Goal: Task Accomplishment & Management: Manage account settings

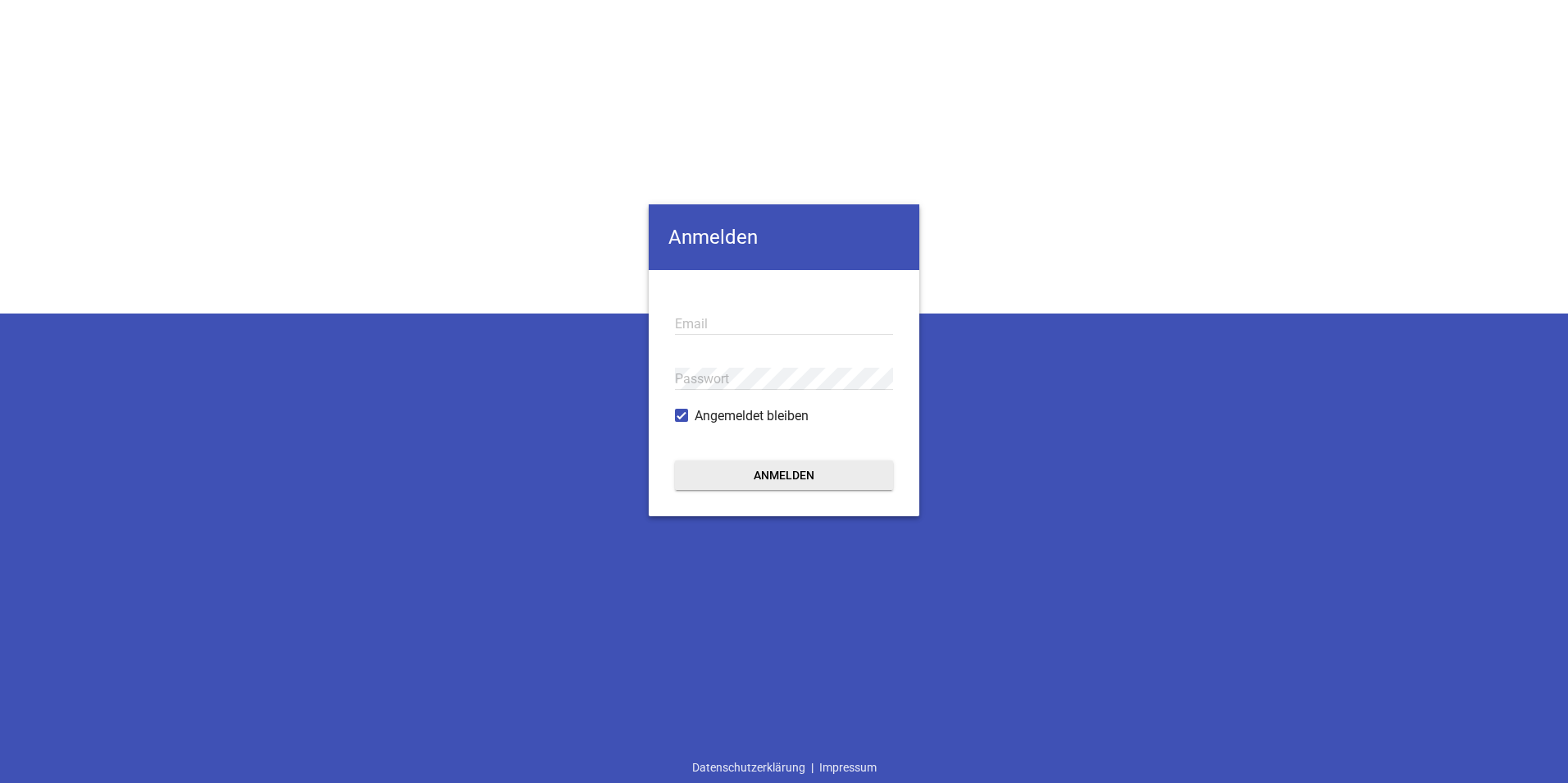
type input "[EMAIL_ADDRESS][DOMAIN_NAME]"
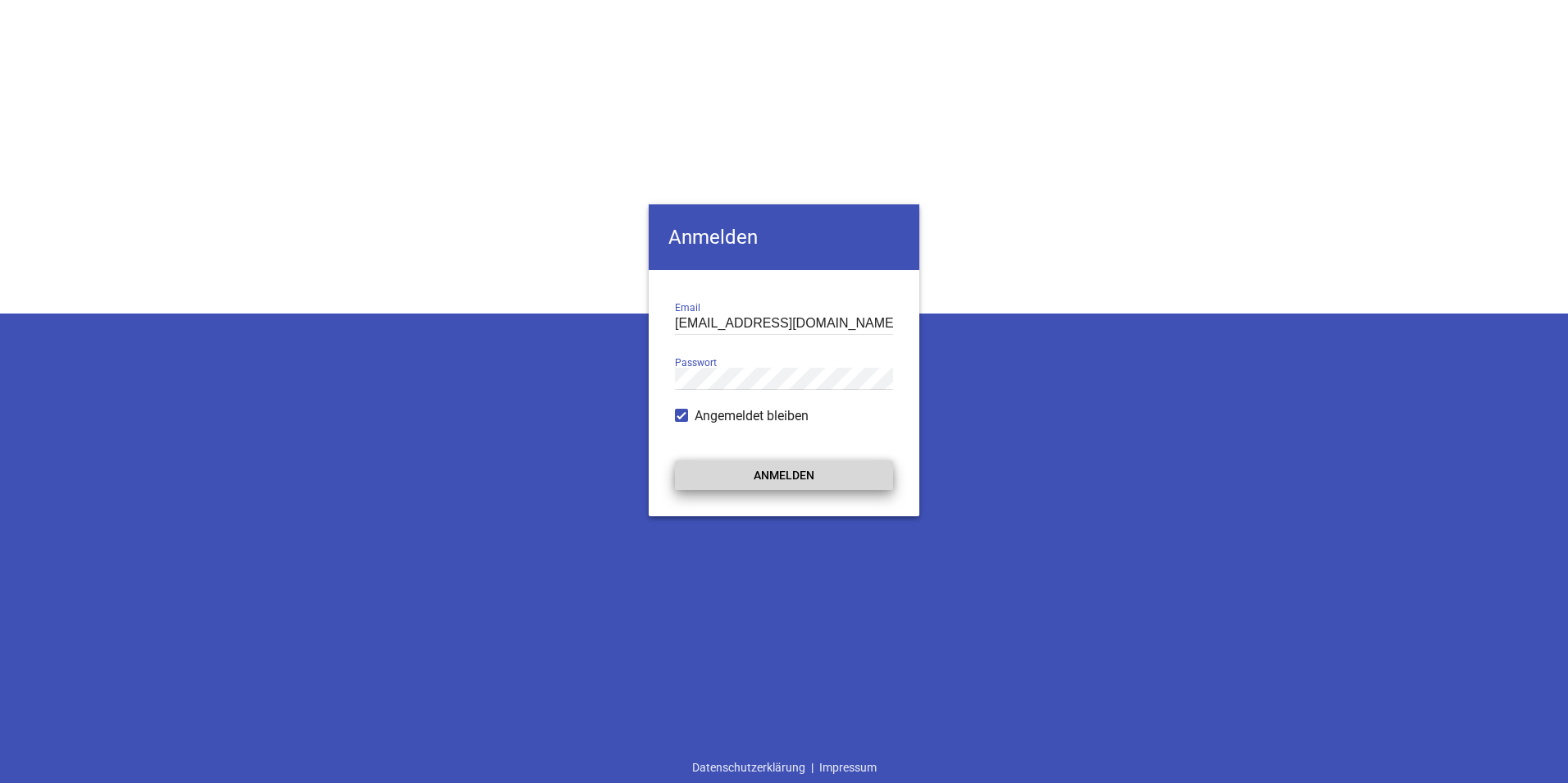
click at [814, 473] on button "Anmelden" at bounding box center [784, 476] width 218 height 30
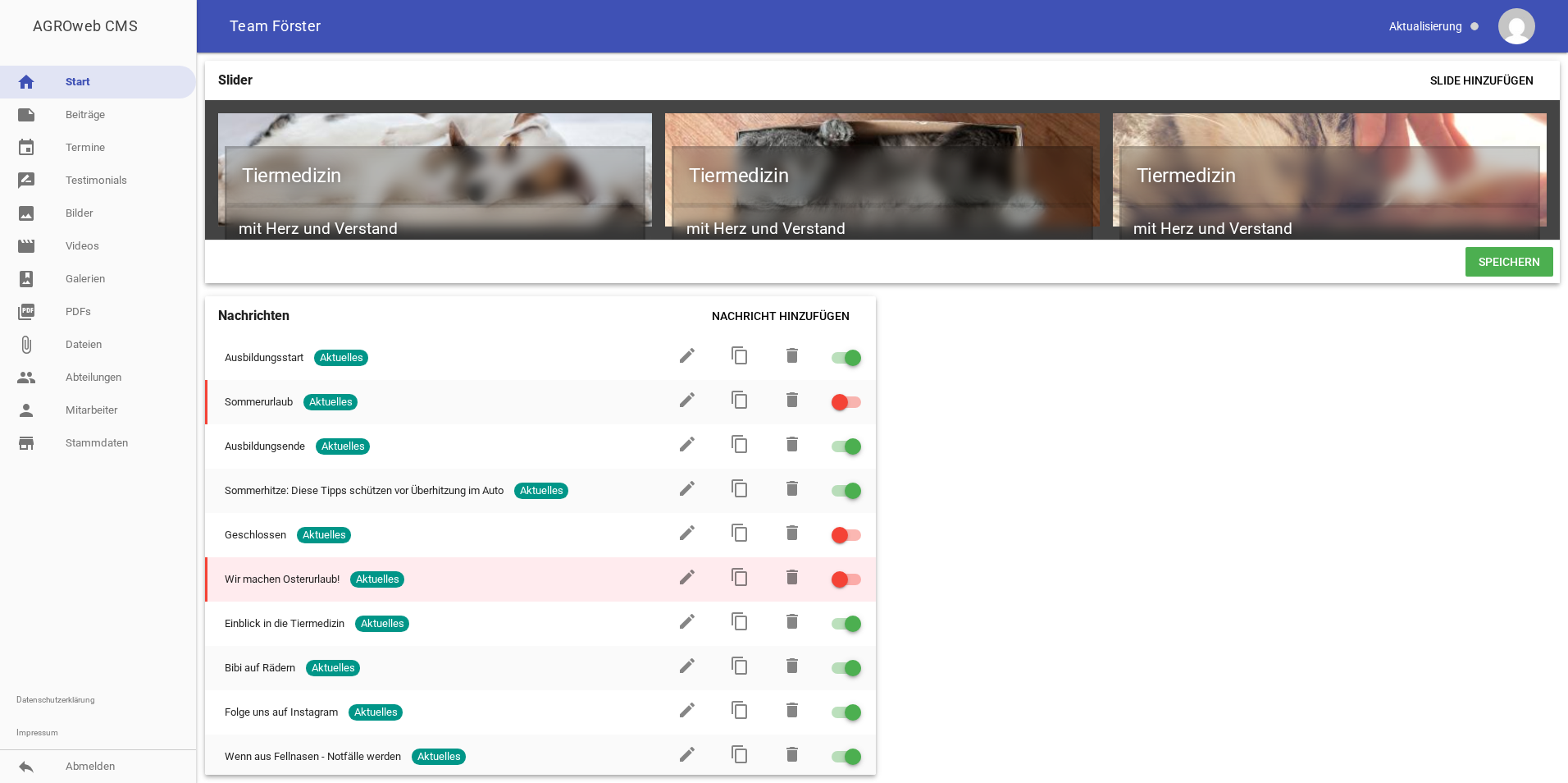
drag, startPoint x: 688, startPoint y: 574, endPoint x: 659, endPoint y: 581, distance: 29.8
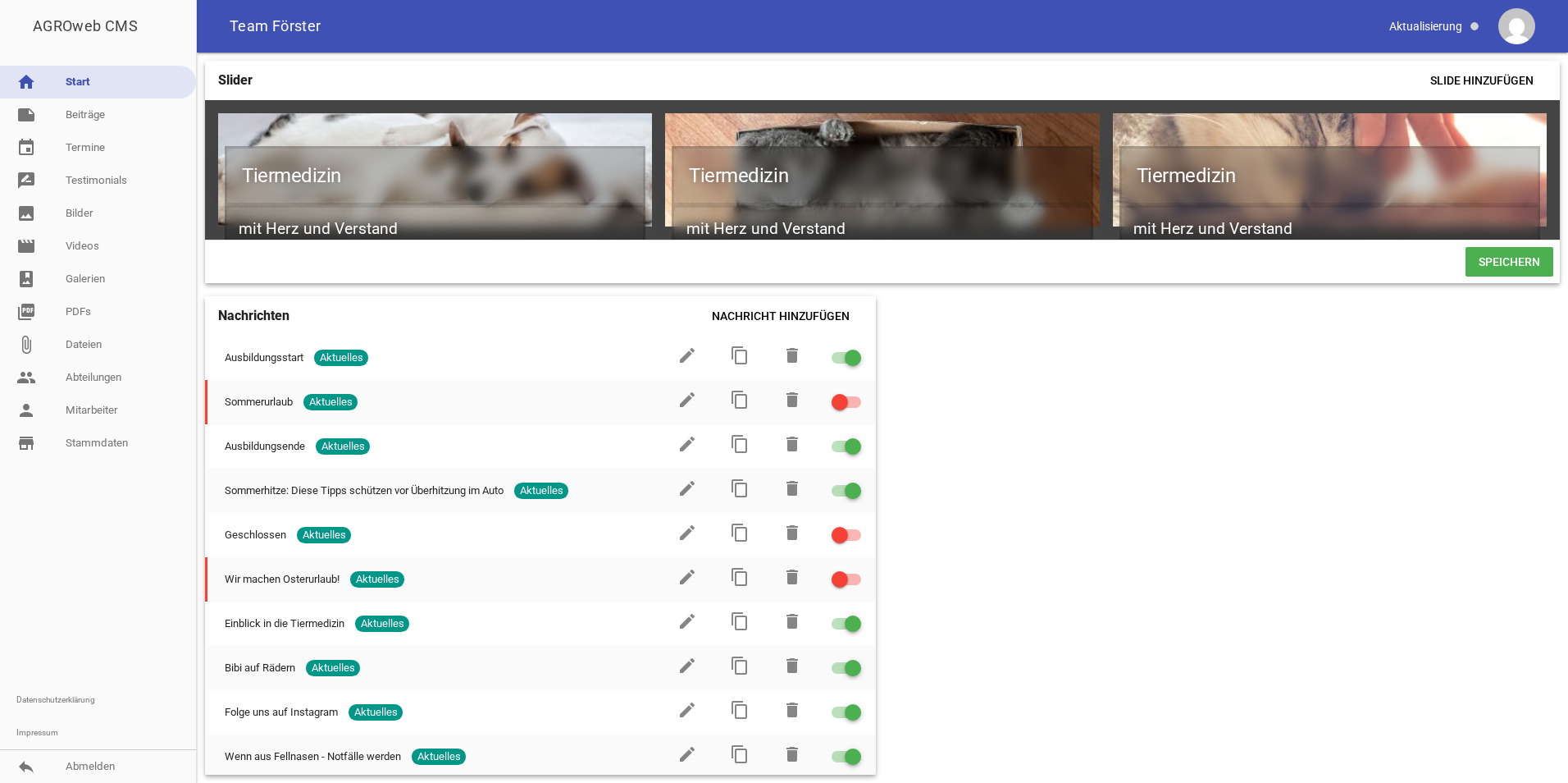
click at [1152, 463] on div "Slider Slide hinzufügen Tiermedizin mit Herz und Verstand games delete crop ima…" at bounding box center [883, 417] width 1372 height 730
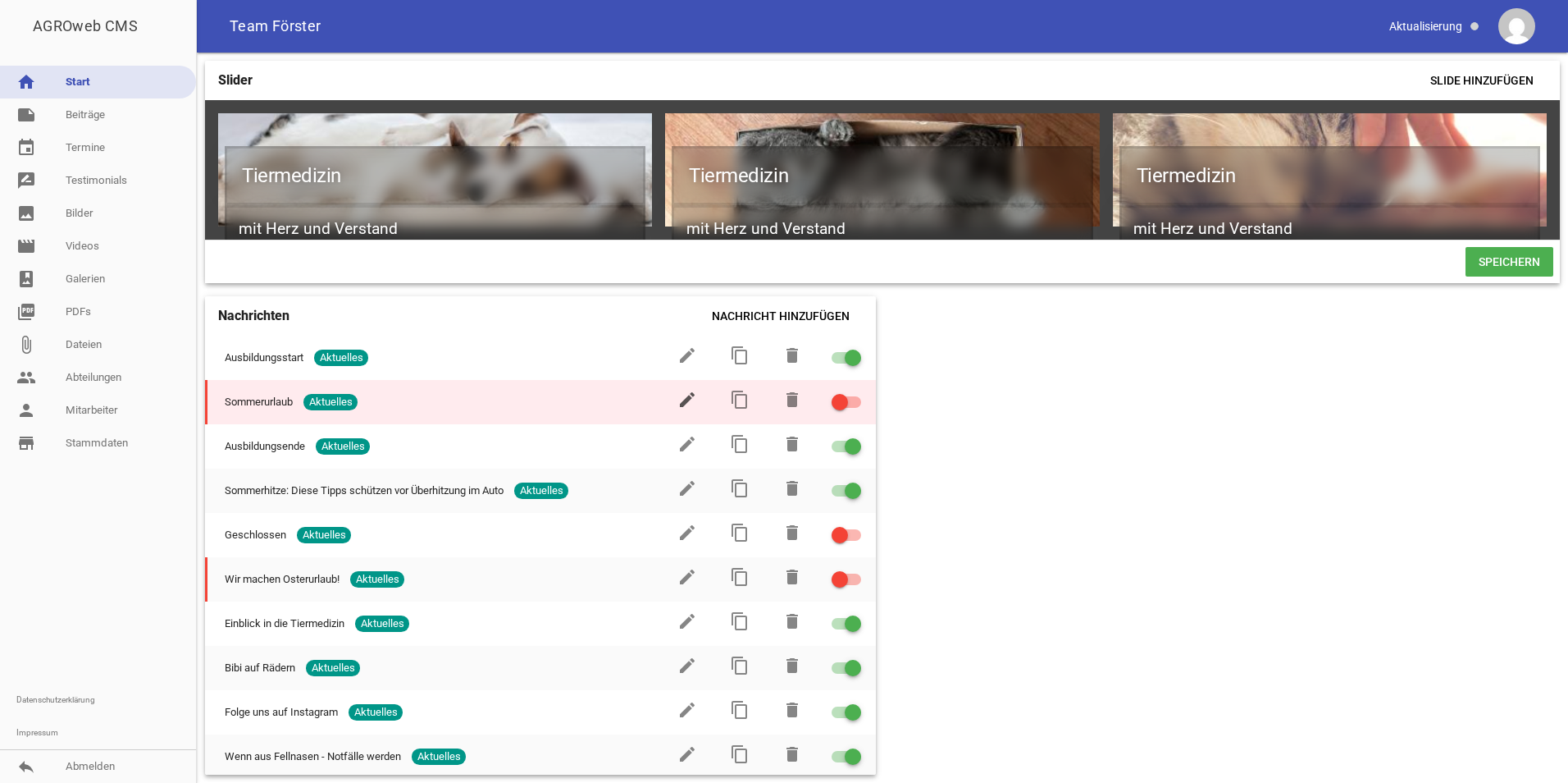
click at [679, 410] on icon "edit" at bounding box center [687, 400] width 19 height 19
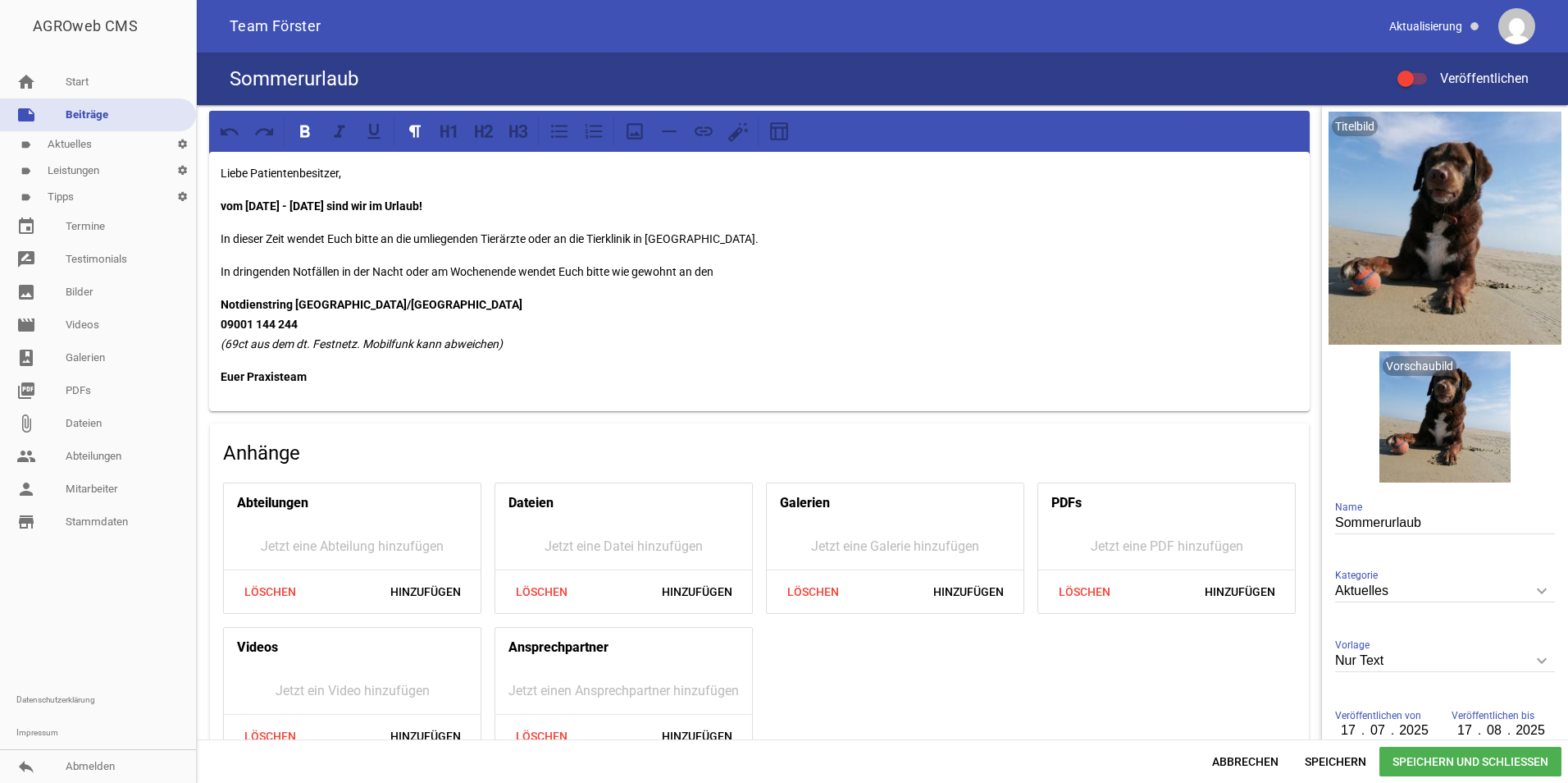
drag, startPoint x: 378, startPoint y: 73, endPoint x: 314, endPoint y: 70, distance: 64.1
click at [374, 71] on div "Sommerurlaub Veröffentlichen" at bounding box center [883, 79] width 1372 height 53
click at [299, 67] on h4 "Sommerurlaub" at bounding box center [294, 79] width 129 height 26
click at [1366, 527] on input "Sommerurlaub" at bounding box center [1446, 522] width 220 height 22
drag, startPoint x: 1370, startPoint y: 523, endPoint x: 1292, endPoint y: 507, distance: 79.6
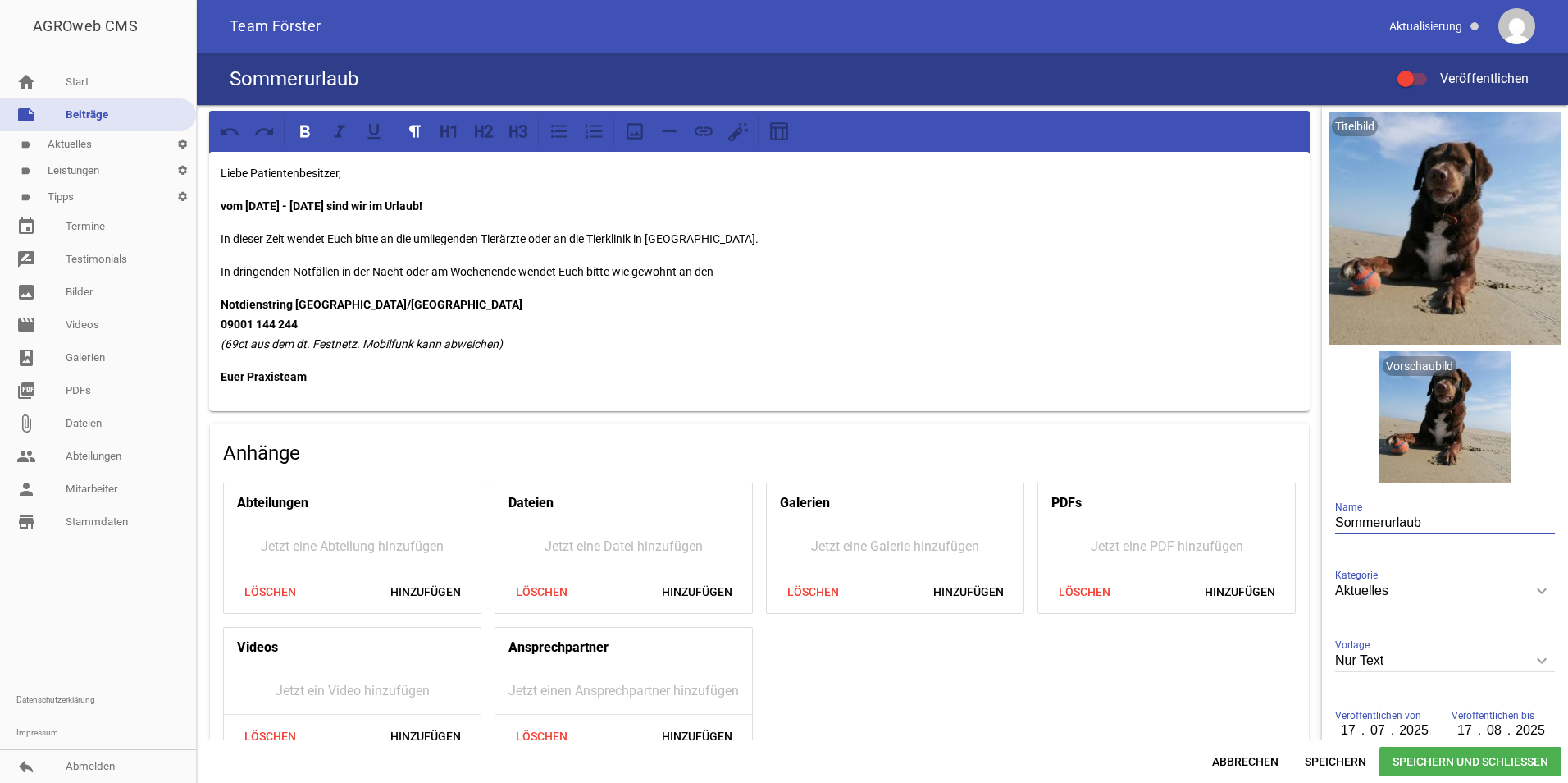
click at [1294, 507] on div "Liebe Patientenbesitzer, vom [DATE] - [DATE] sind wir im Urlaub! In dieser Zeit…" at bounding box center [883, 422] width 1372 height 634
type input "Herbsturlaub"
click at [574, 277] on p "In dringenden Notfällen in der Nacht oder am Wochenende wendet Euch bitte wie g…" at bounding box center [760, 271] width 1078 height 19
drag, startPoint x: 245, startPoint y: 209, endPoint x: 347, endPoint y: 202, distance: 102.2
click at [347, 202] on strong "vom [DATE] - [DATE] sind wir im Urlaub!" at bounding box center [321, 205] width 202 height 13
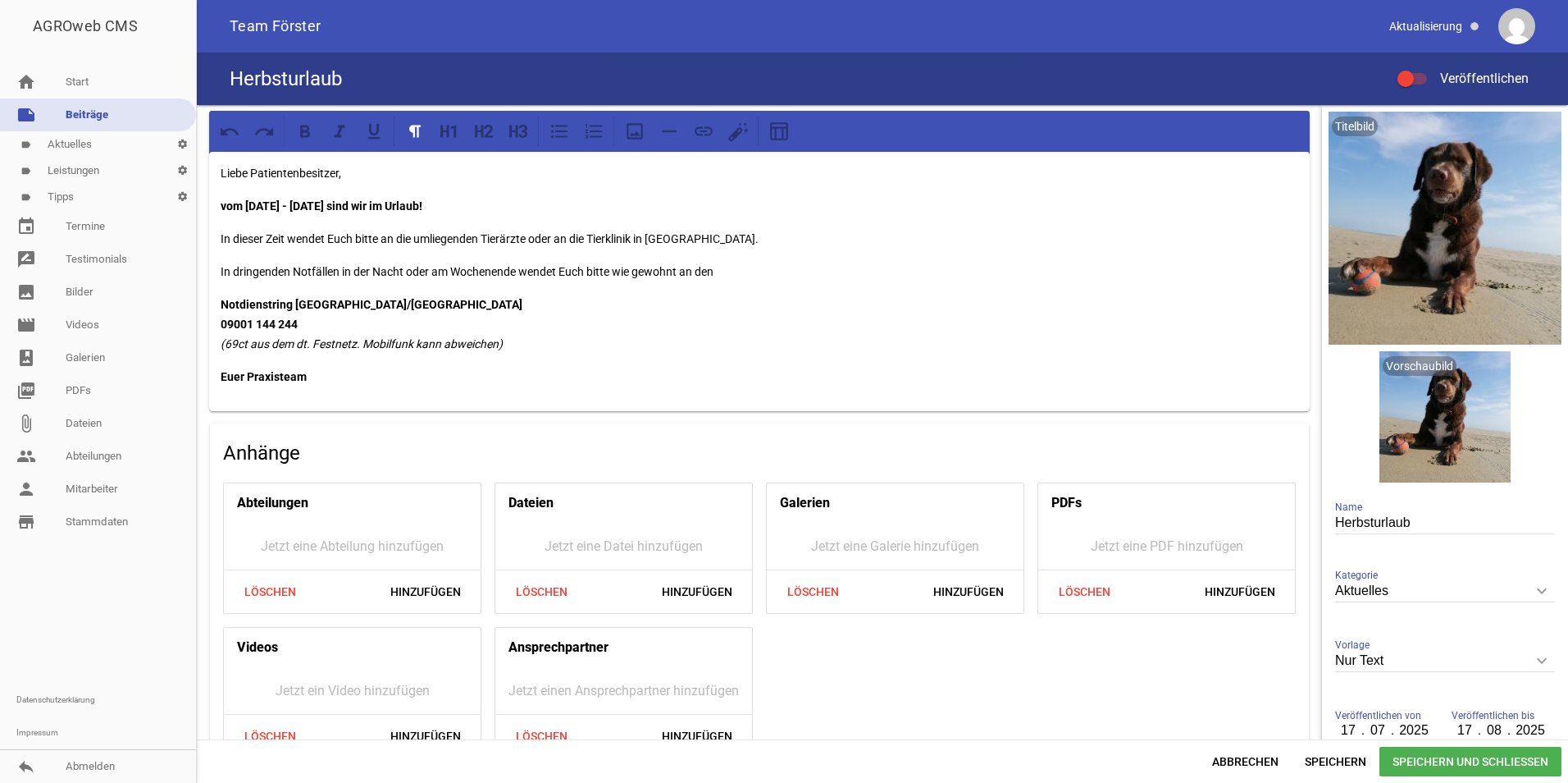
click at [766, 247] on p "In dieser Zeit wendet Euch bitte an die umliegenden Tierärzte oder an die Tierk…" at bounding box center [760, 239] width 1078 height 19
click at [504, 211] on p "vom [DATE] - [DATE] sind wir im Urlaub!" at bounding box center [760, 206] width 1078 height 19
click at [494, 204] on p "vom [DATE] - [DATE] sind wir im Urlaub!" at bounding box center [760, 206] width 1078 height 19
click at [526, 340] on p "Notdienstring [GEOGRAPHIC_DATA]/Beverstedt 09001 144 244 (69ct aus dem dt. Fest…" at bounding box center [760, 323] width 1078 height 59
click at [454, 197] on p "vom [DATE] - [DATE] sind wir im Urlaub!" at bounding box center [760, 206] width 1078 height 19
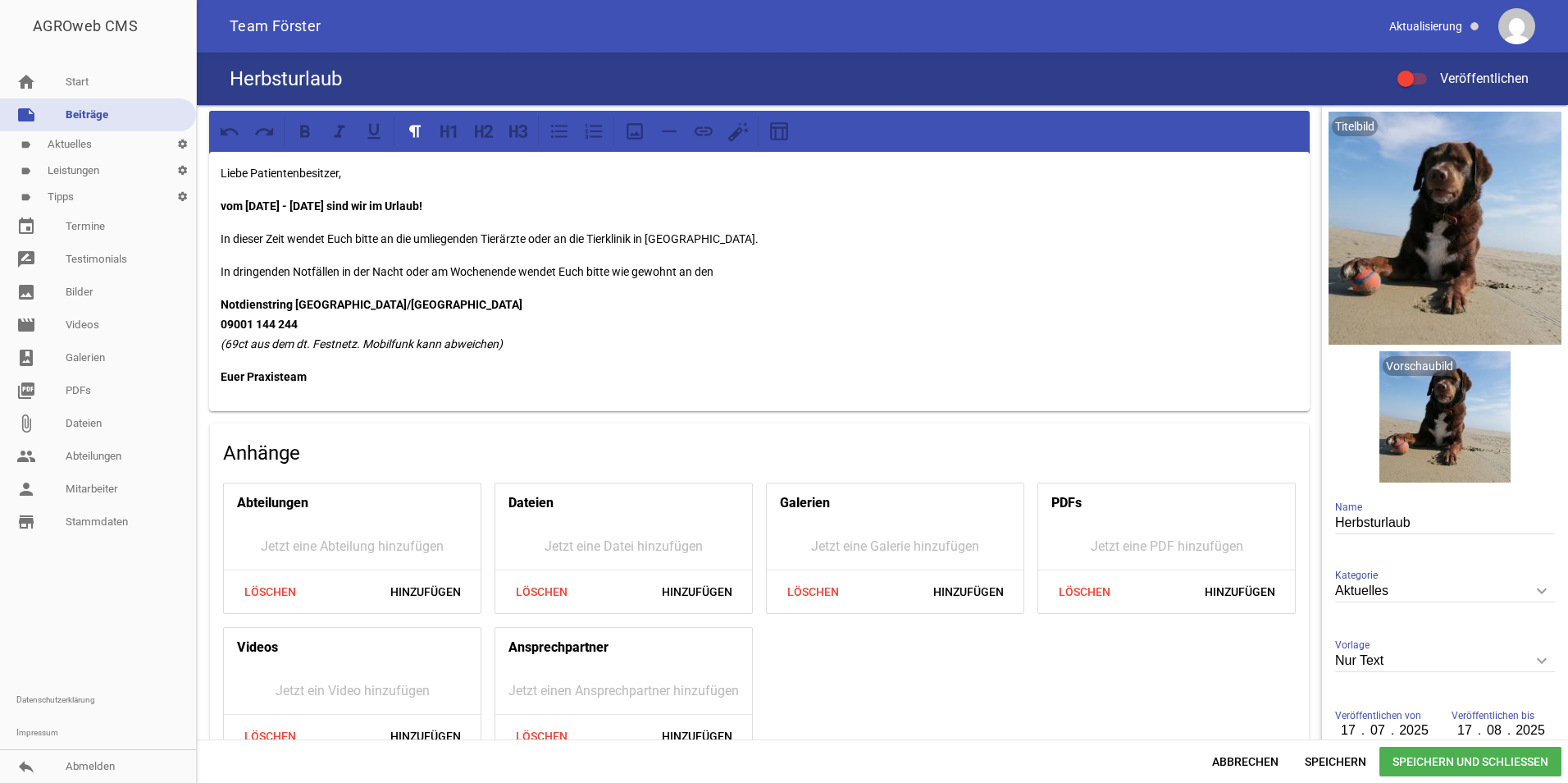
click at [436, 169] on p "Liebe Patientenbesitzer," at bounding box center [760, 173] width 1078 height 19
click at [502, 217] on div "Liebe Patientenbesitzer, vom [DATE] - [DATE] sind wir im Urlaub! In dieser Zeit…" at bounding box center [760, 281] width 1101 height 259
click at [495, 198] on p "vom [DATE] - [DATE] sind wir im Urlaub!" at bounding box center [760, 206] width 1078 height 19
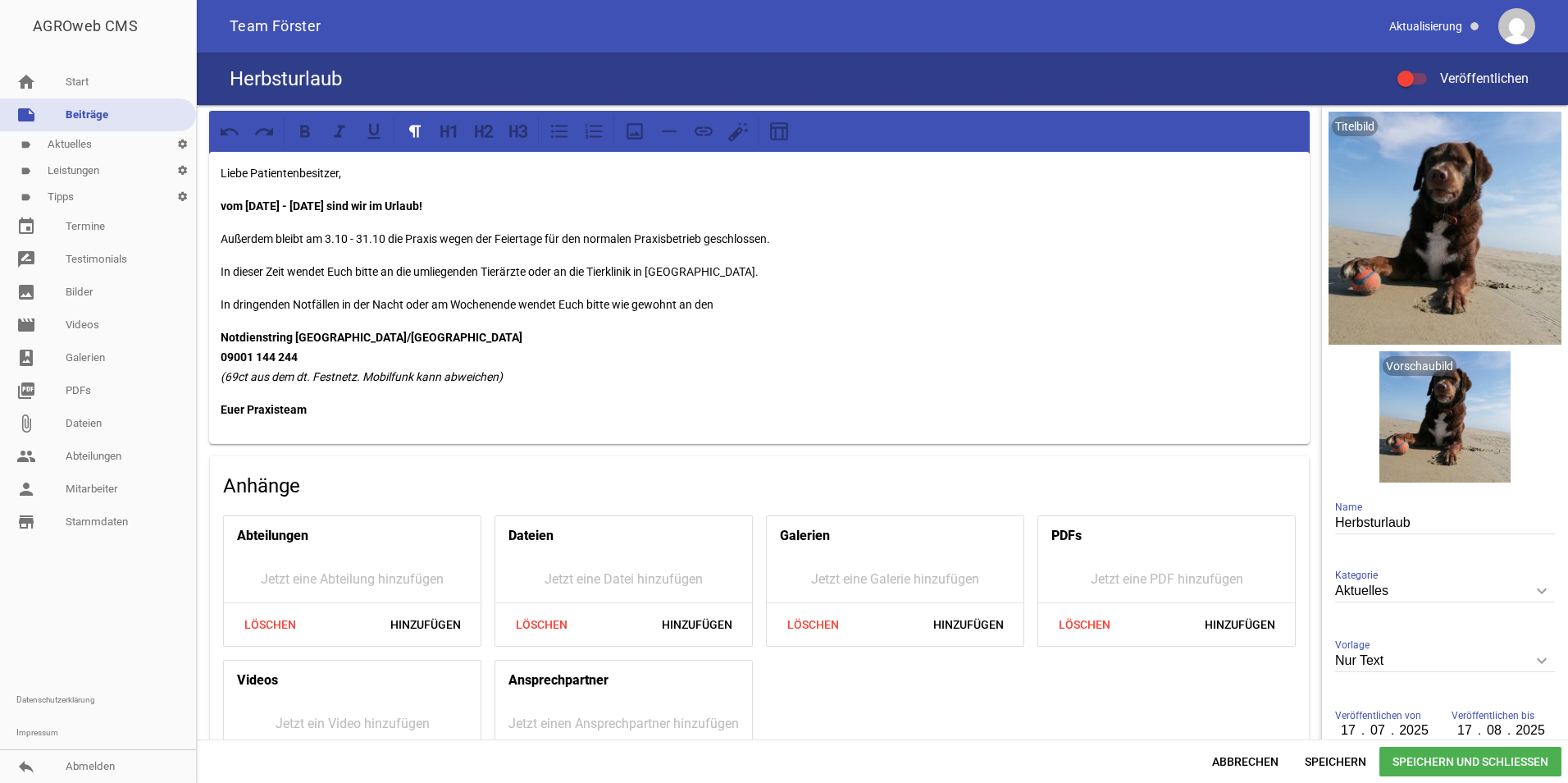
click at [352, 238] on p "Außerdem bleibt am 3.10 - 31.10 die Praxis wegen der Feiertage für den normalen…" at bounding box center [760, 239] width 1078 height 19
click at [836, 254] on div "Liebe Patientenbesitzer, vom [DATE] - [DATE] sind wir im Urlaub! Außerdem bleib…" at bounding box center [760, 298] width 1101 height 292
click at [811, 240] on p "Außerdem bleibt am 3.10 + 31.10 die Praxis wegen der Feiertage für den normalen…" at bounding box center [760, 239] width 1078 height 19
drag, startPoint x: 327, startPoint y: 232, endPoint x: 390, endPoint y: 240, distance: 63.5
click at [390, 240] on p "Außerdem bleibt am 3.10 + 31.10 die Praxis wegen der Feiertage für den normalen…" at bounding box center [760, 239] width 1078 height 19
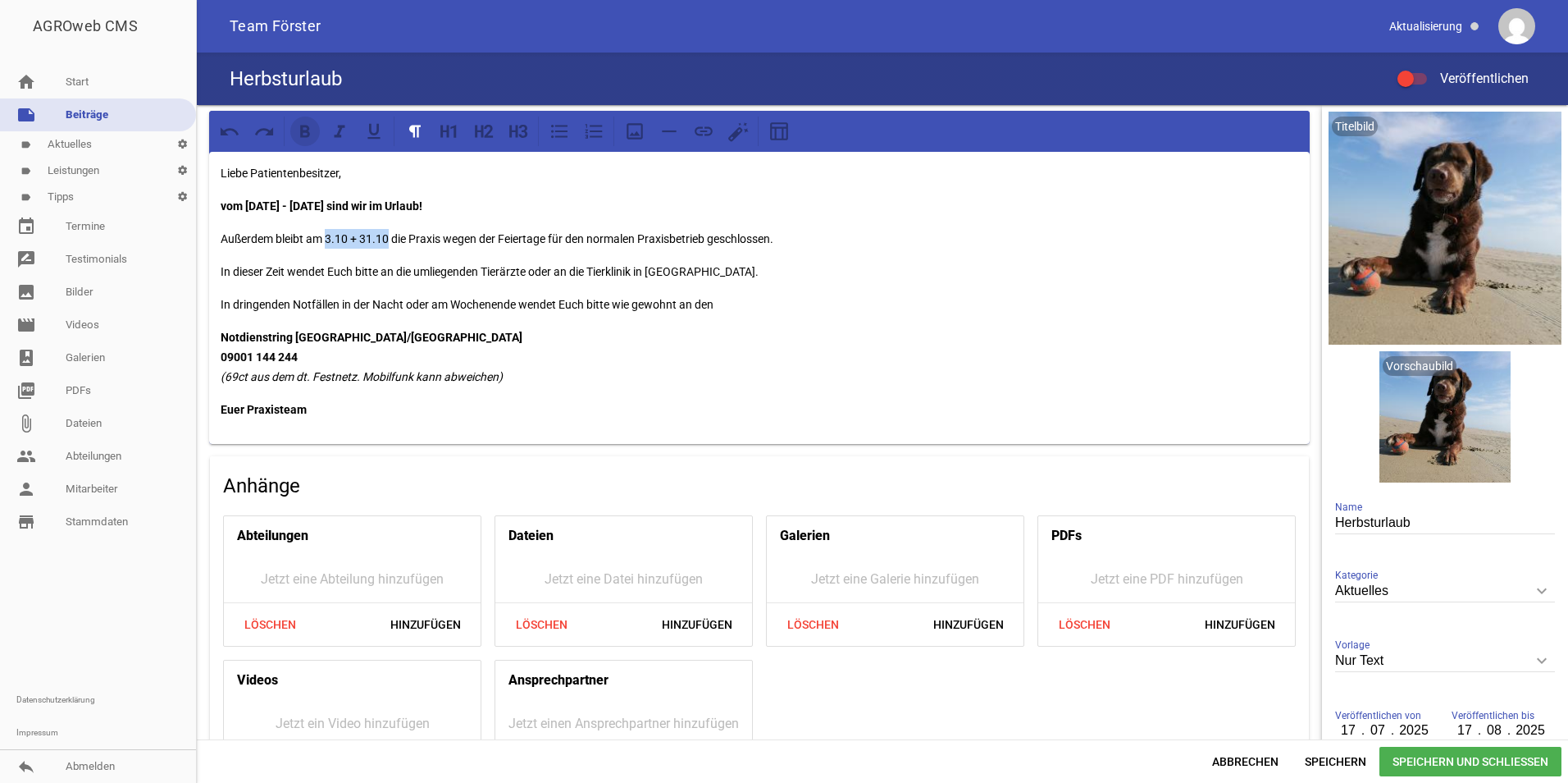
click at [313, 129] on icon at bounding box center [305, 131] width 21 height 21
click at [531, 325] on div "Liebe Patientenbesitzer, vom [DATE] - [DATE] sind wir im Urlaub! Außerdem bleib…" at bounding box center [760, 298] width 1101 height 292
click at [777, 283] on div "Liebe Patientenbesitzer, vom [DATE] - [DATE] sind wir im Urlaub! Außerdem bleib…" at bounding box center [760, 298] width 1101 height 292
click at [786, 237] on p "Außerdem bleibt am 3.10 + 31.10 die Praxis wegen der Feiertage für den normalen…" at bounding box center [760, 239] width 1078 height 19
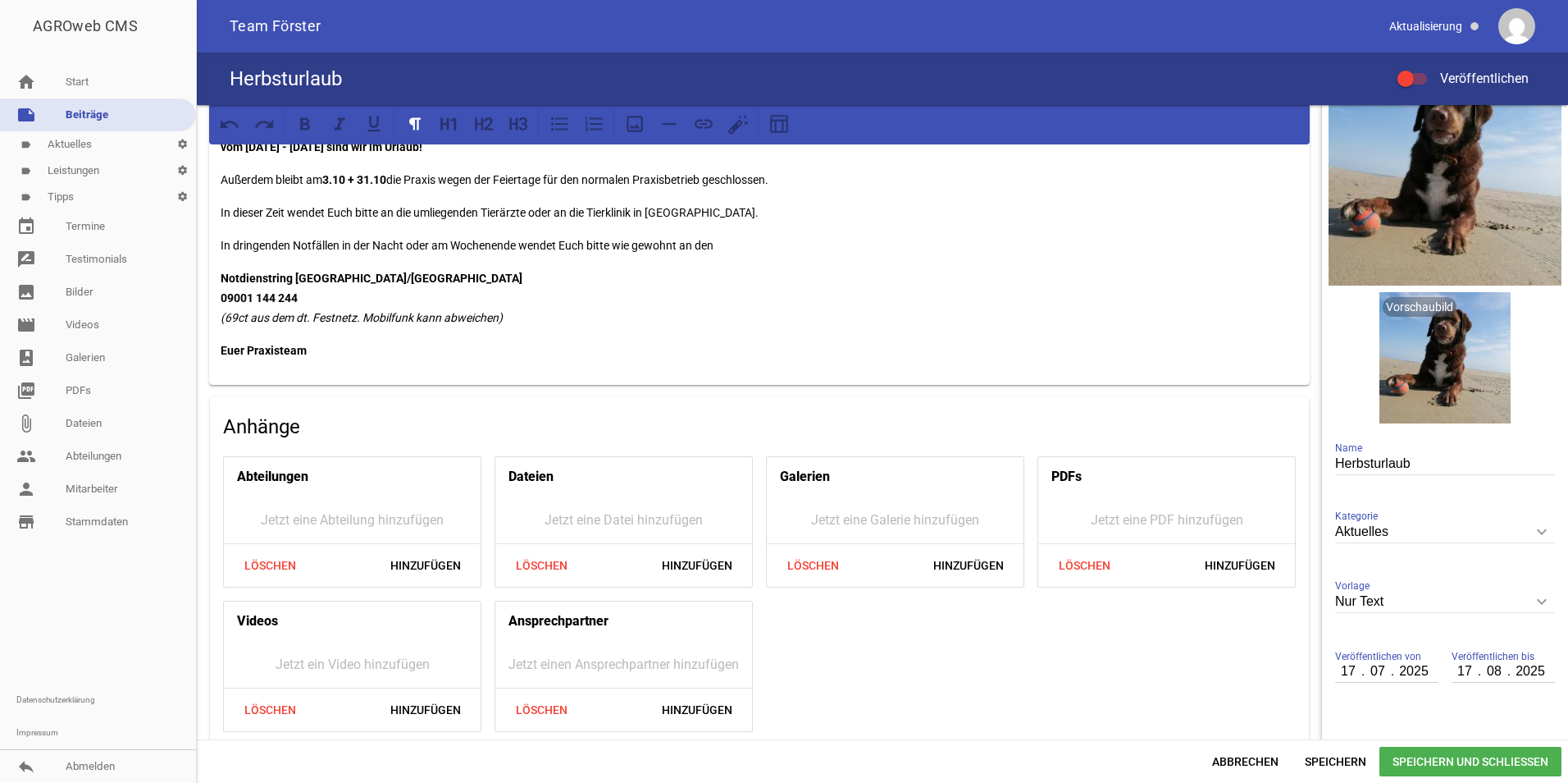
scroll to position [82, 0]
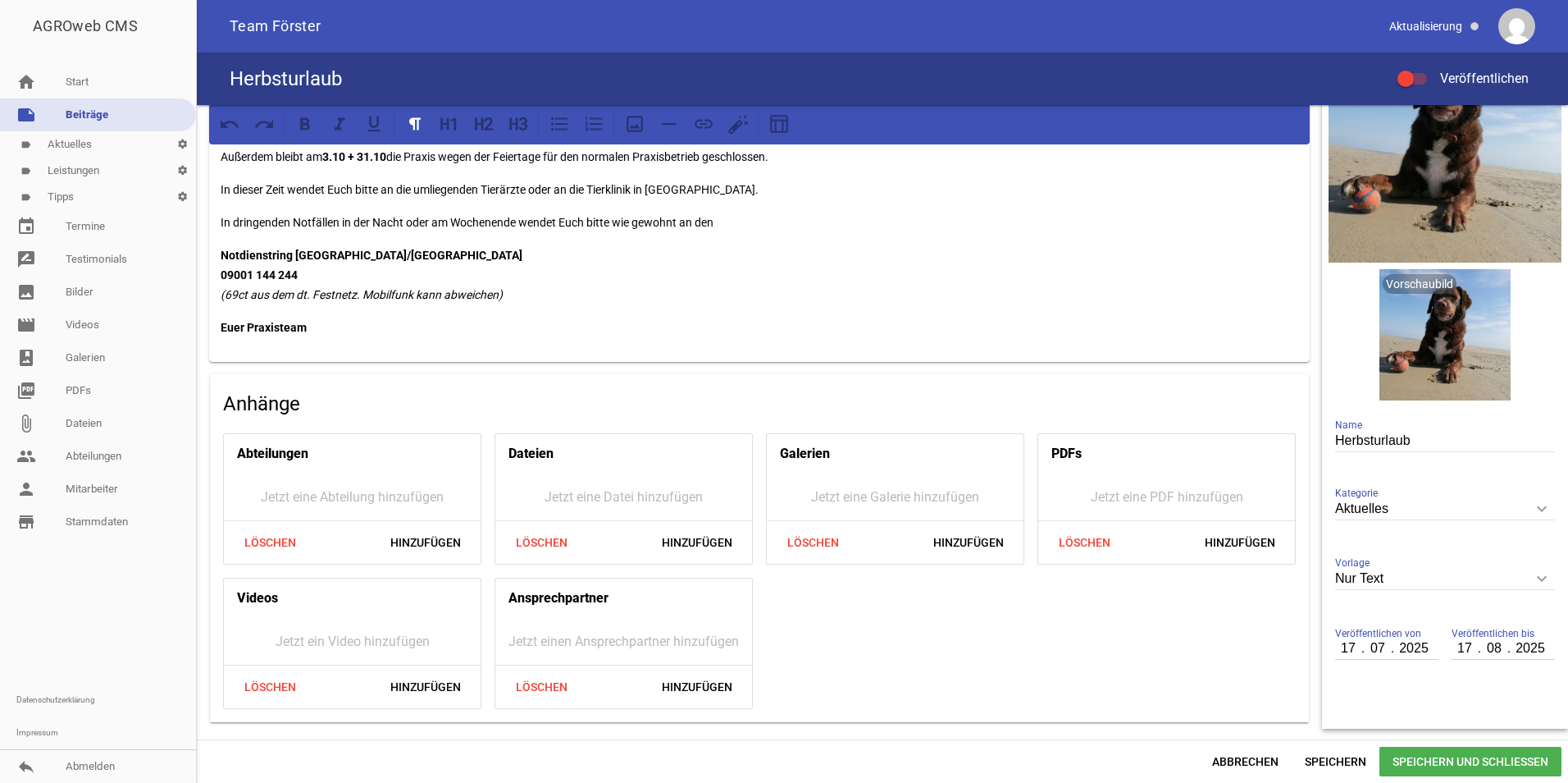
click at [1349, 654] on input "17" at bounding box center [1350, 648] width 28 height 21
click at [1363, 646] on input "07" at bounding box center [1378, 648] width 30 height 21
click at [1349, 646] on input "17" at bounding box center [1350, 648] width 28 height 21
type input "29"
type input "09"
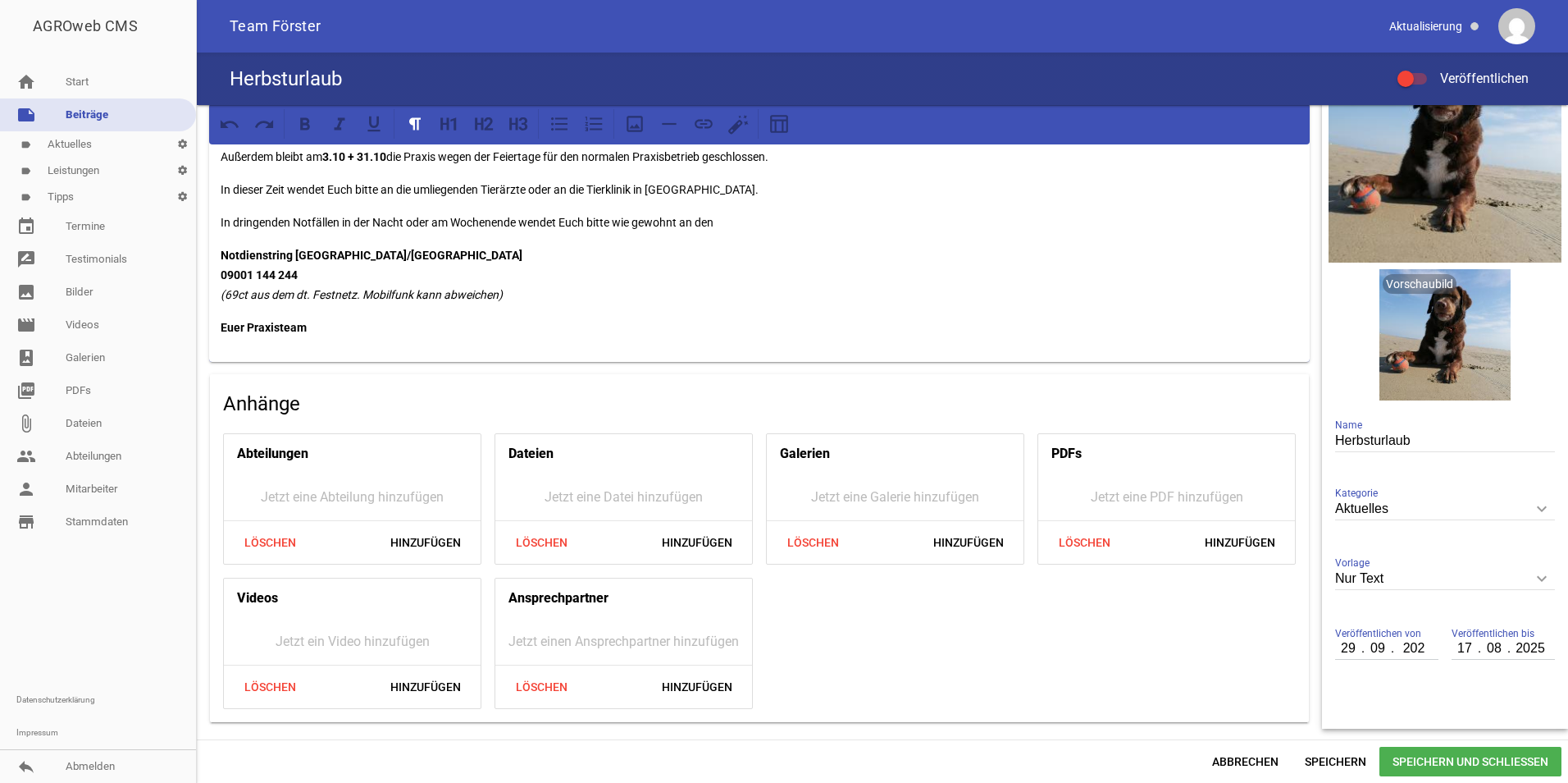
type input "2025"
type input "011"
type input "01"
click at [1452, 649] on input "011" at bounding box center [1466, 648] width 28 height 21
click at [1452, 649] on input "11" at bounding box center [1466, 648] width 28 height 21
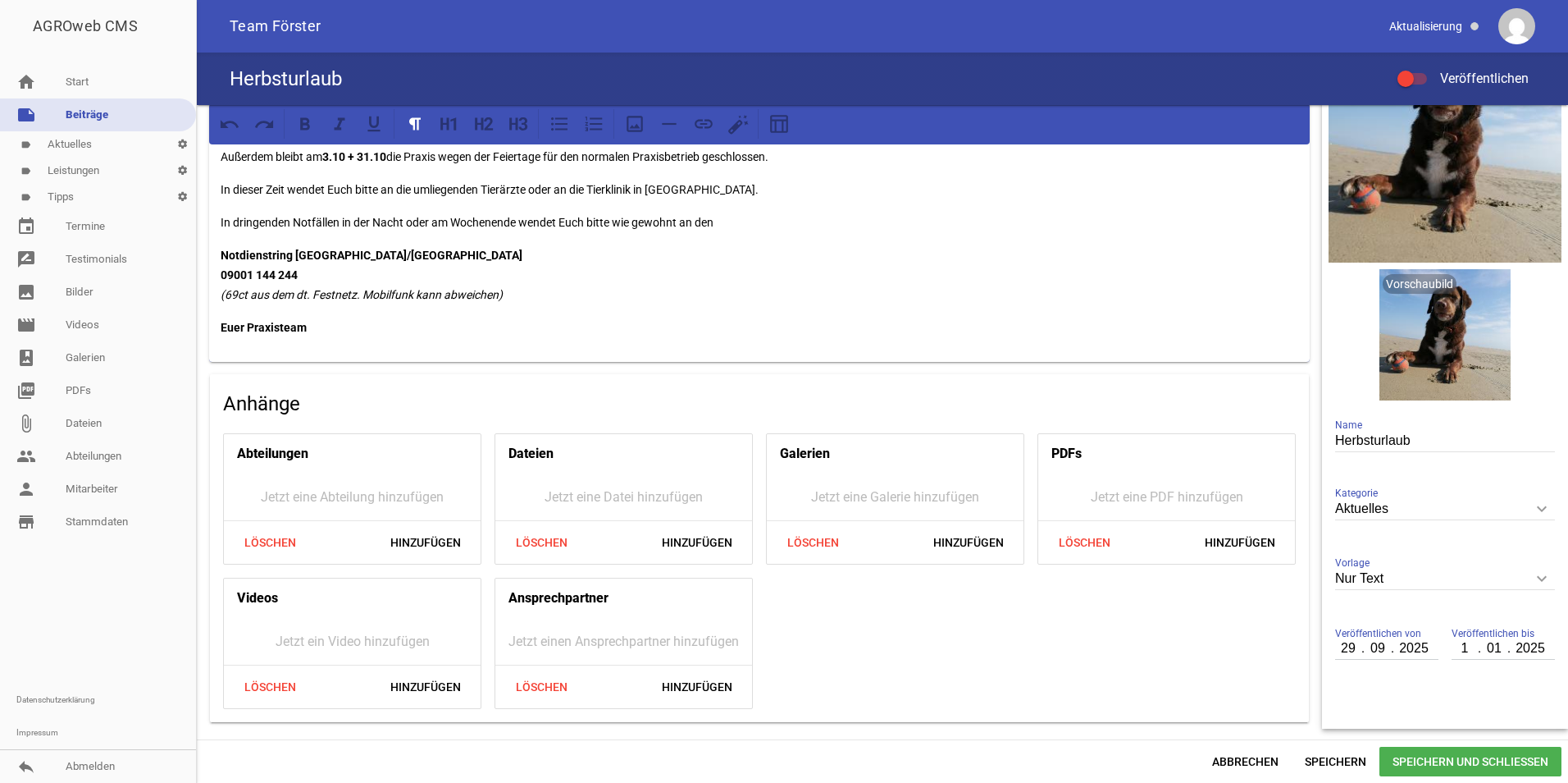
type input "01"
click at [1482, 646] on input "01" at bounding box center [1495, 648] width 30 height 21
type input "11"
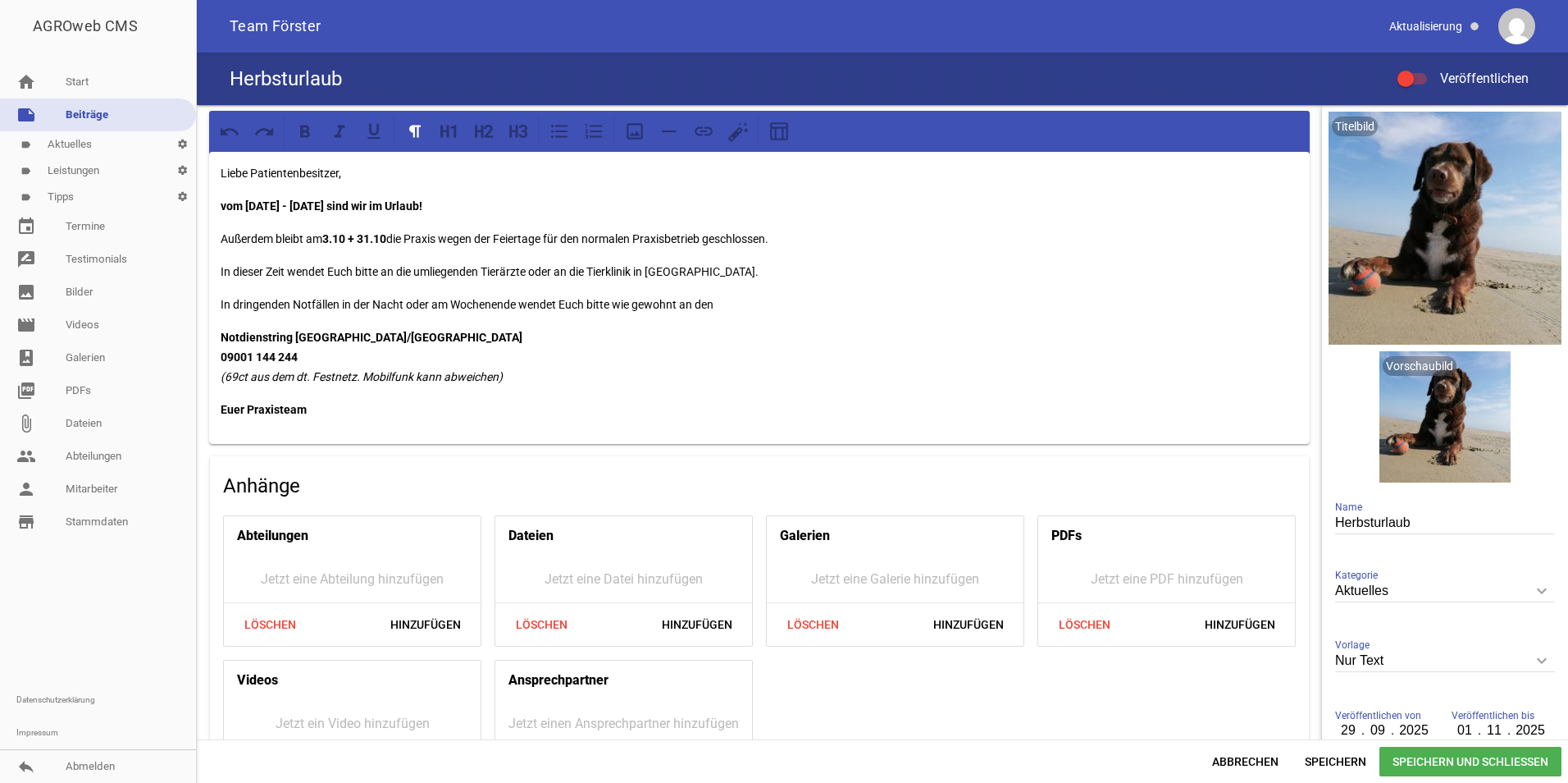
click at [1414, 71] on label "Veröffentlichen" at bounding box center [1462, 78] width 131 height 19
click at [1421, 69] on input "Veröffentlichen" at bounding box center [1421, 69] width 0 height 0
click at [1474, 762] on span "Speichern und Schließen" at bounding box center [1470, 762] width 182 height 30
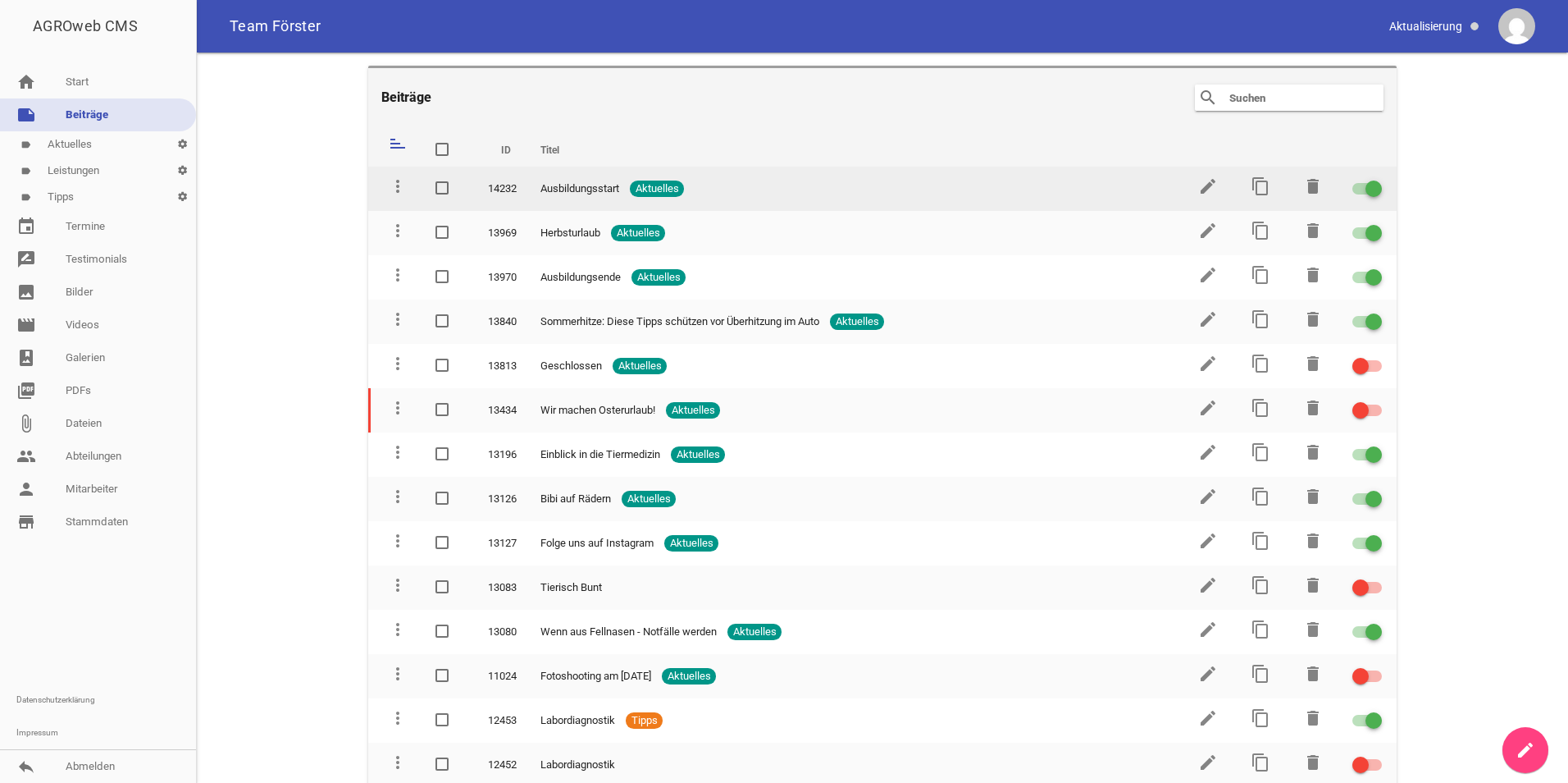
drag, startPoint x: 379, startPoint y: 233, endPoint x: 387, endPoint y: 173, distance: 60.5
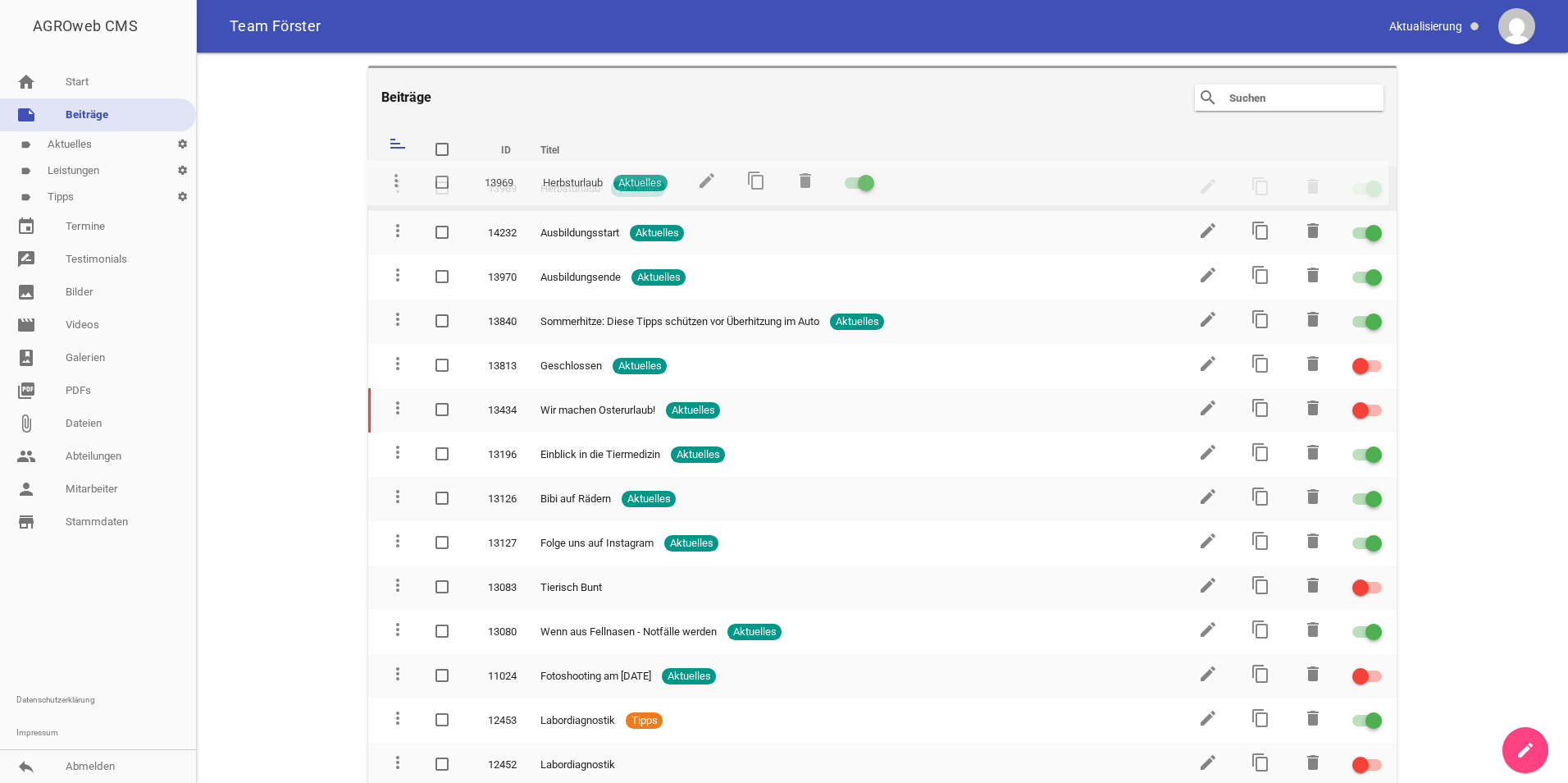
drag, startPoint x: 399, startPoint y: 234, endPoint x: 398, endPoint y: 184, distance: 50.0
click at [1203, 181] on icon "edit" at bounding box center [1208, 186] width 19 height 19
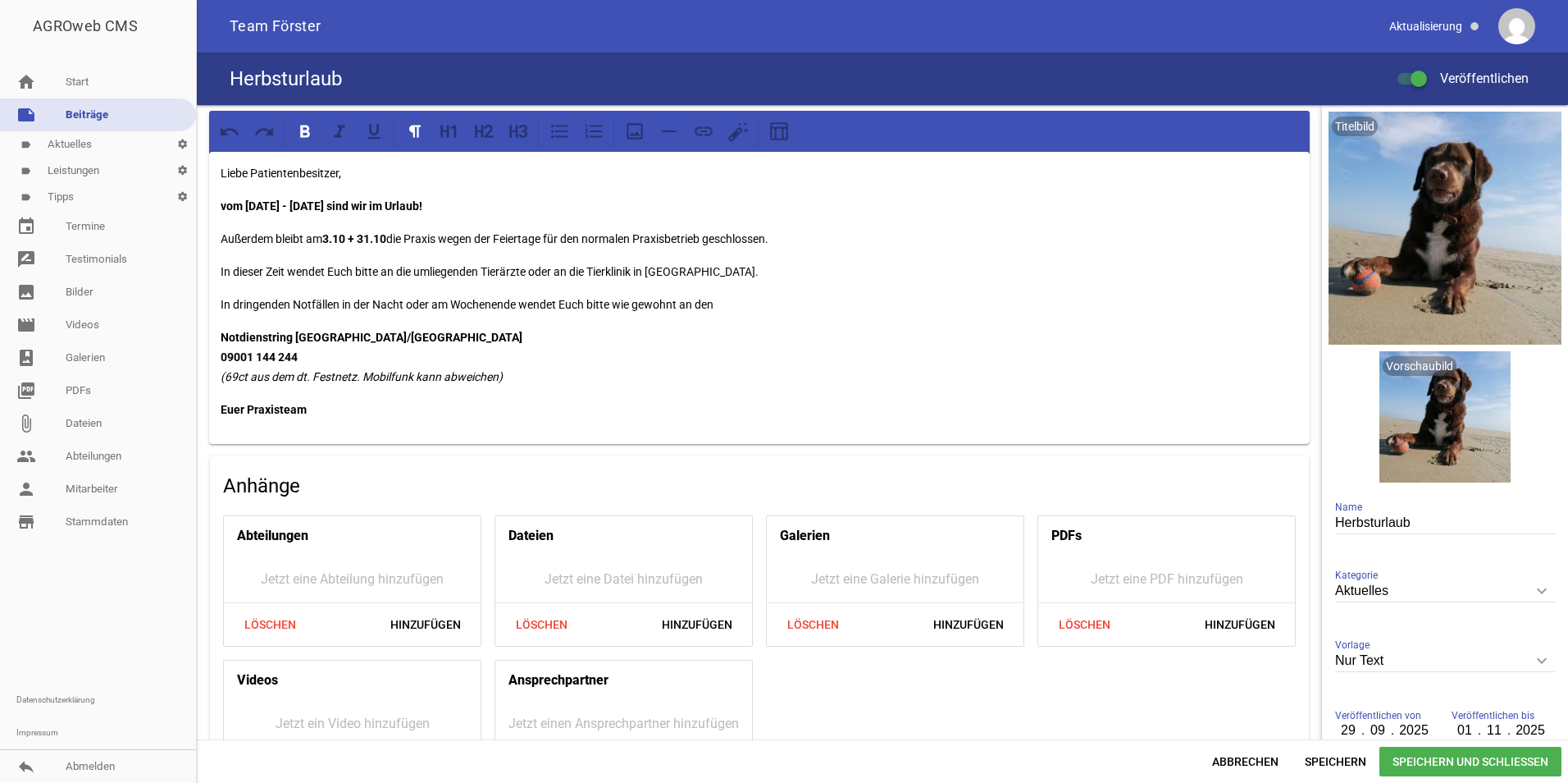
click at [1444, 765] on span "Speichern und Schließen" at bounding box center [1470, 762] width 182 height 30
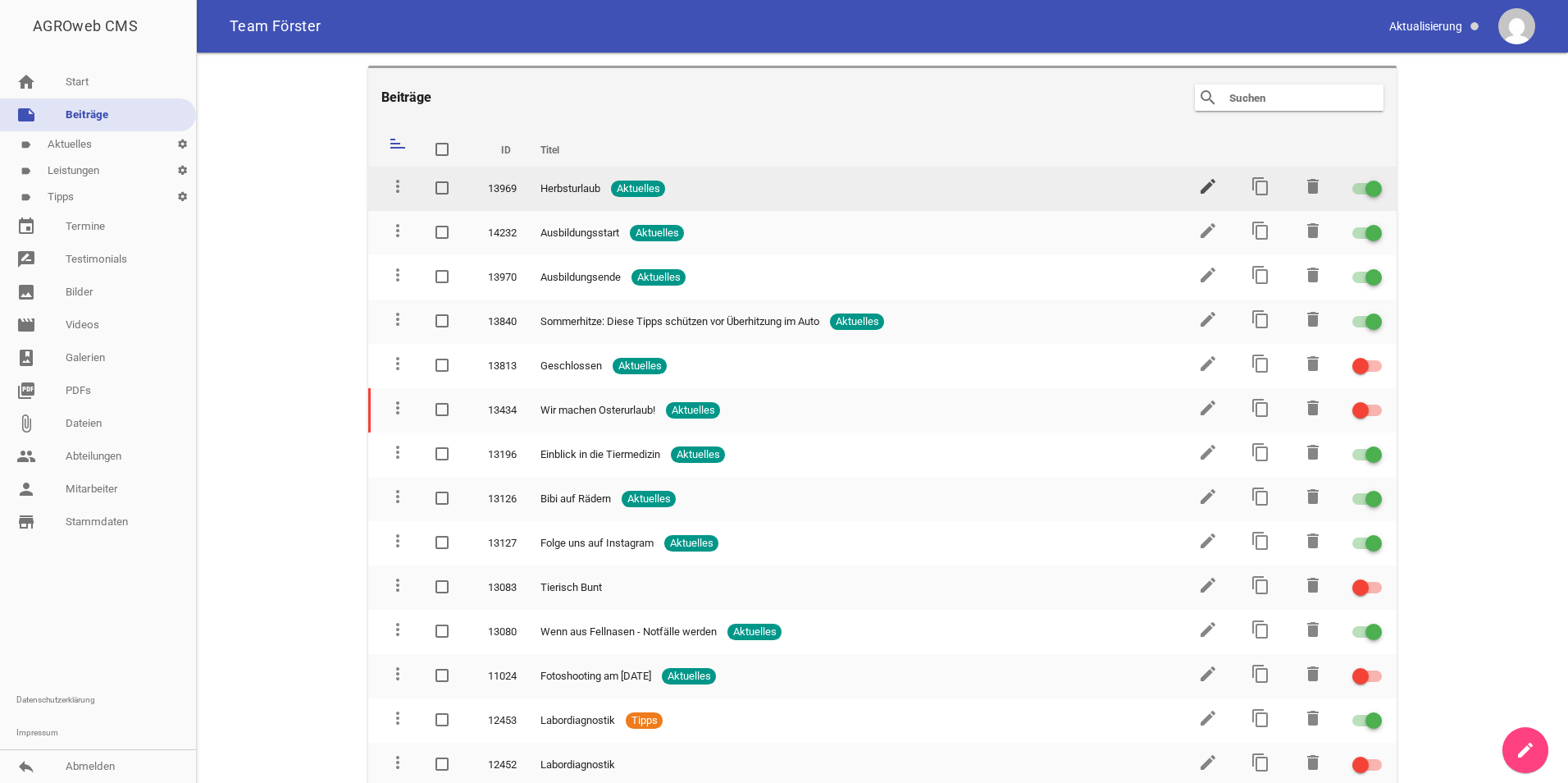
click at [1206, 178] on icon "edit" at bounding box center [1208, 186] width 19 height 19
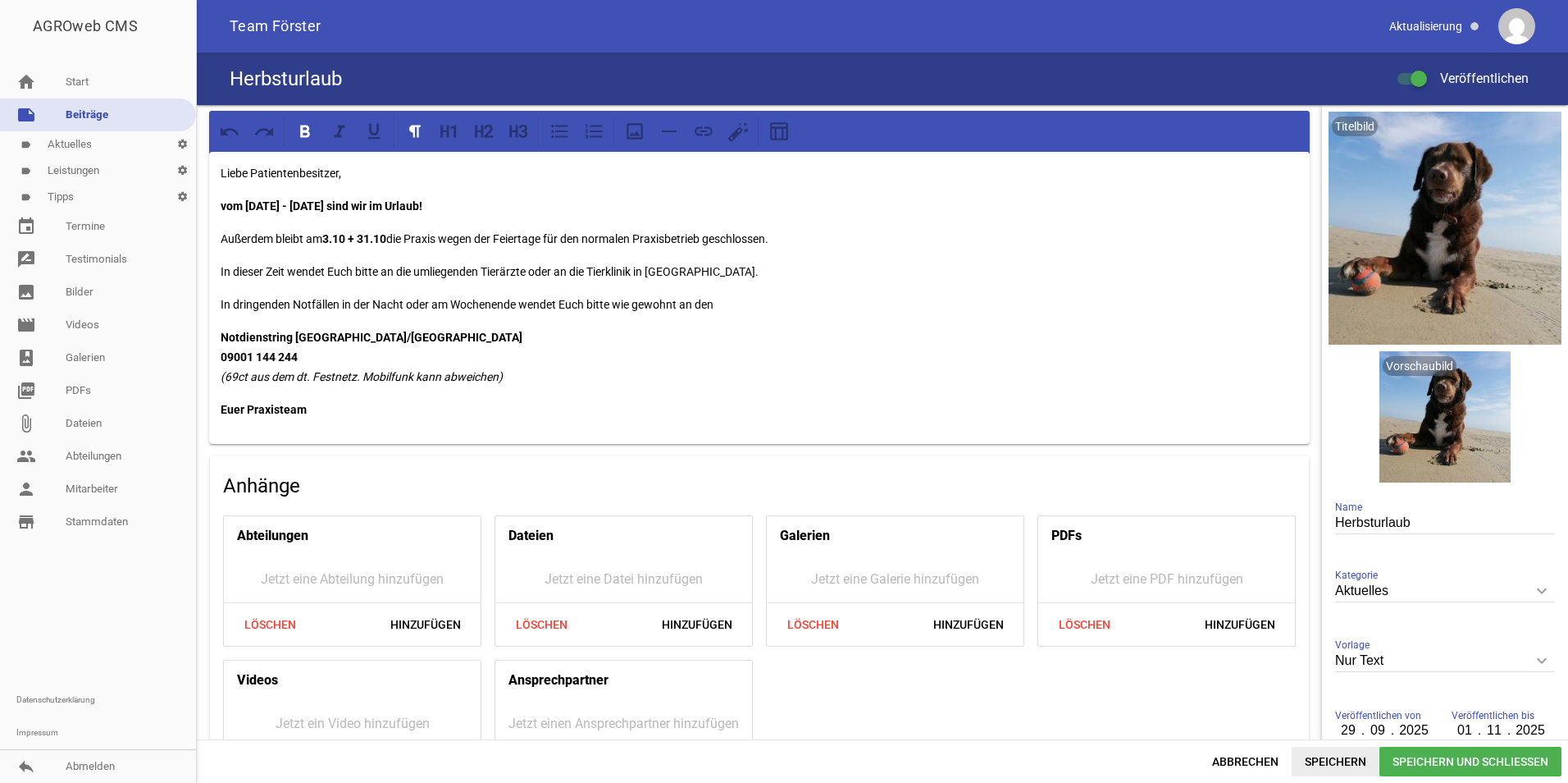
click at [1339, 756] on span "Speichern" at bounding box center [1336, 762] width 88 height 30
click at [180, 138] on icon "settings" at bounding box center [182, 144] width 27 height 26
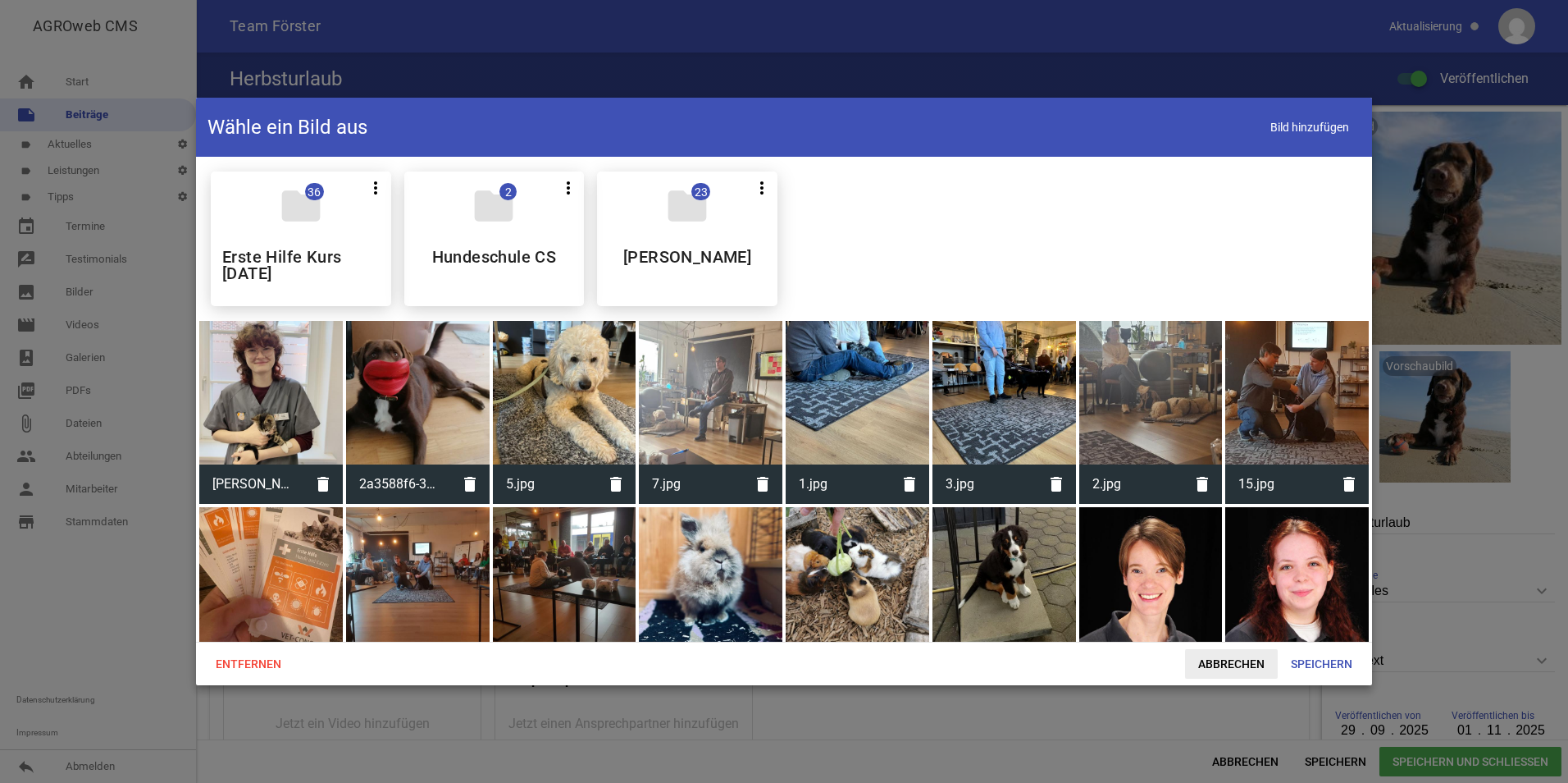
click at [1260, 669] on span "Abbrechen" at bounding box center [1231, 664] width 92 height 30
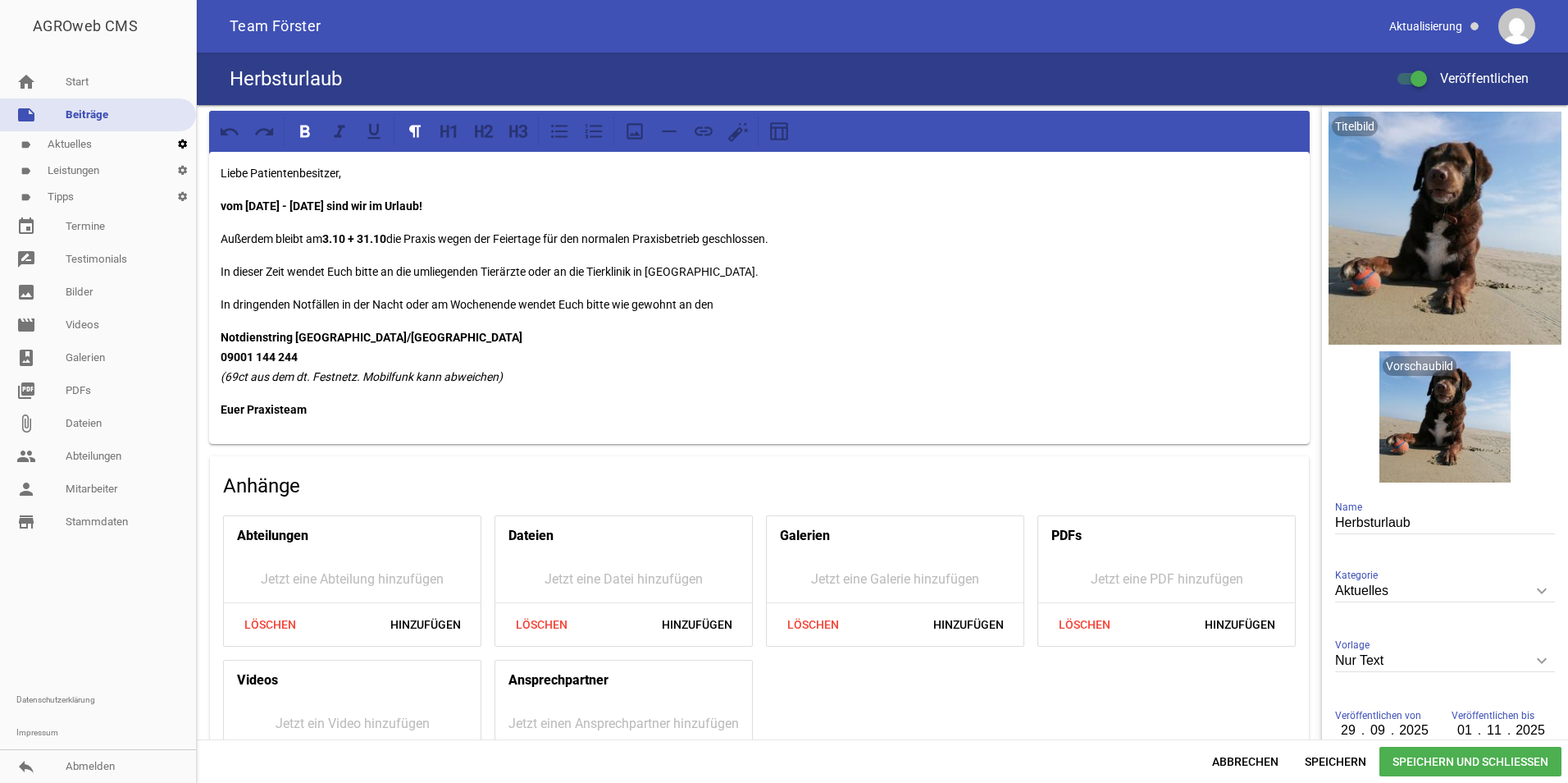
click at [182, 145] on icon "settings" at bounding box center [182, 144] width 27 height 26
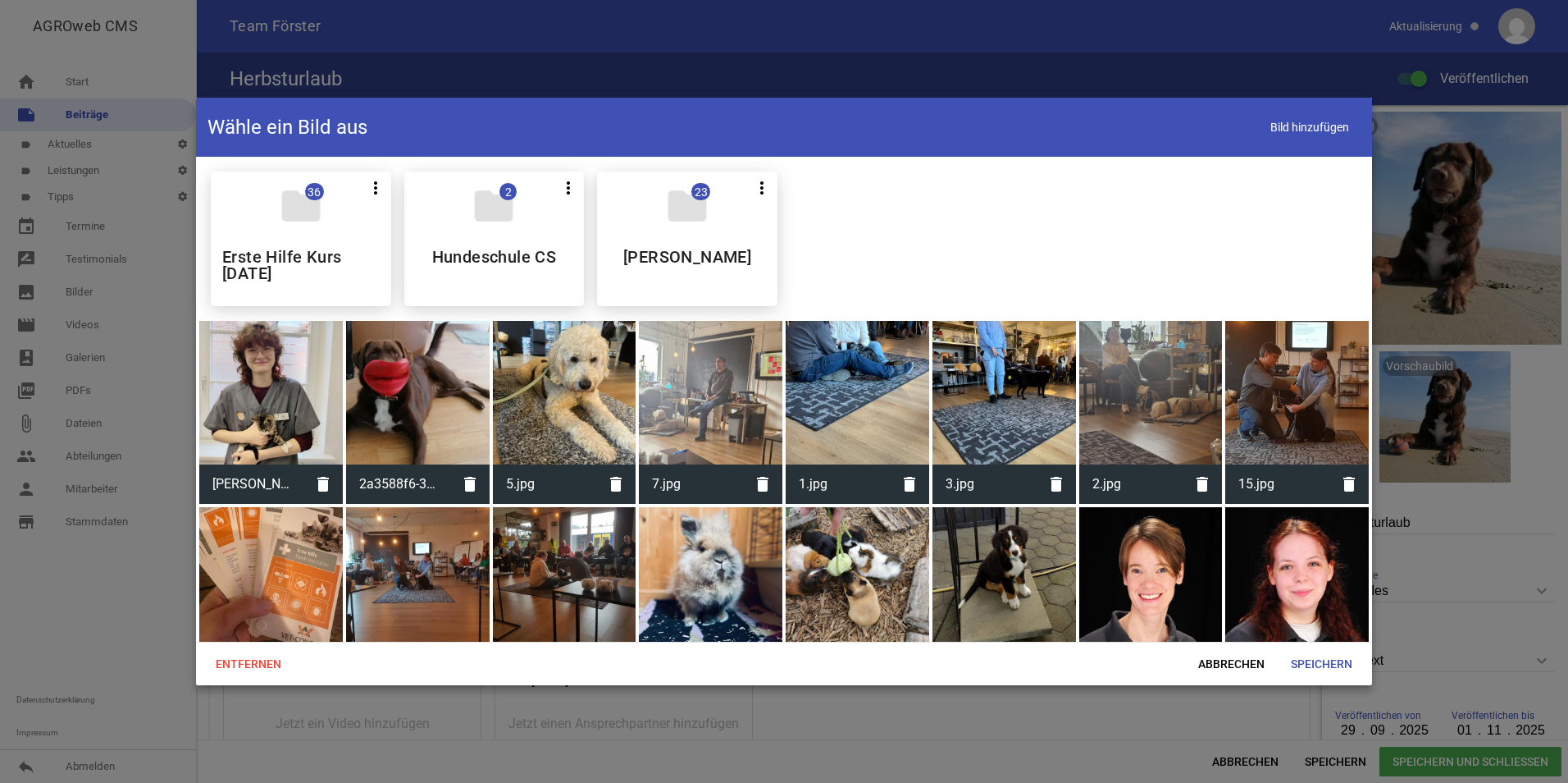
click at [105, 614] on div at bounding box center [784, 391] width 1568 height 783
click at [1237, 667] on span "Abbrechen" at bounding box center [1231, 664] width 92 height 30
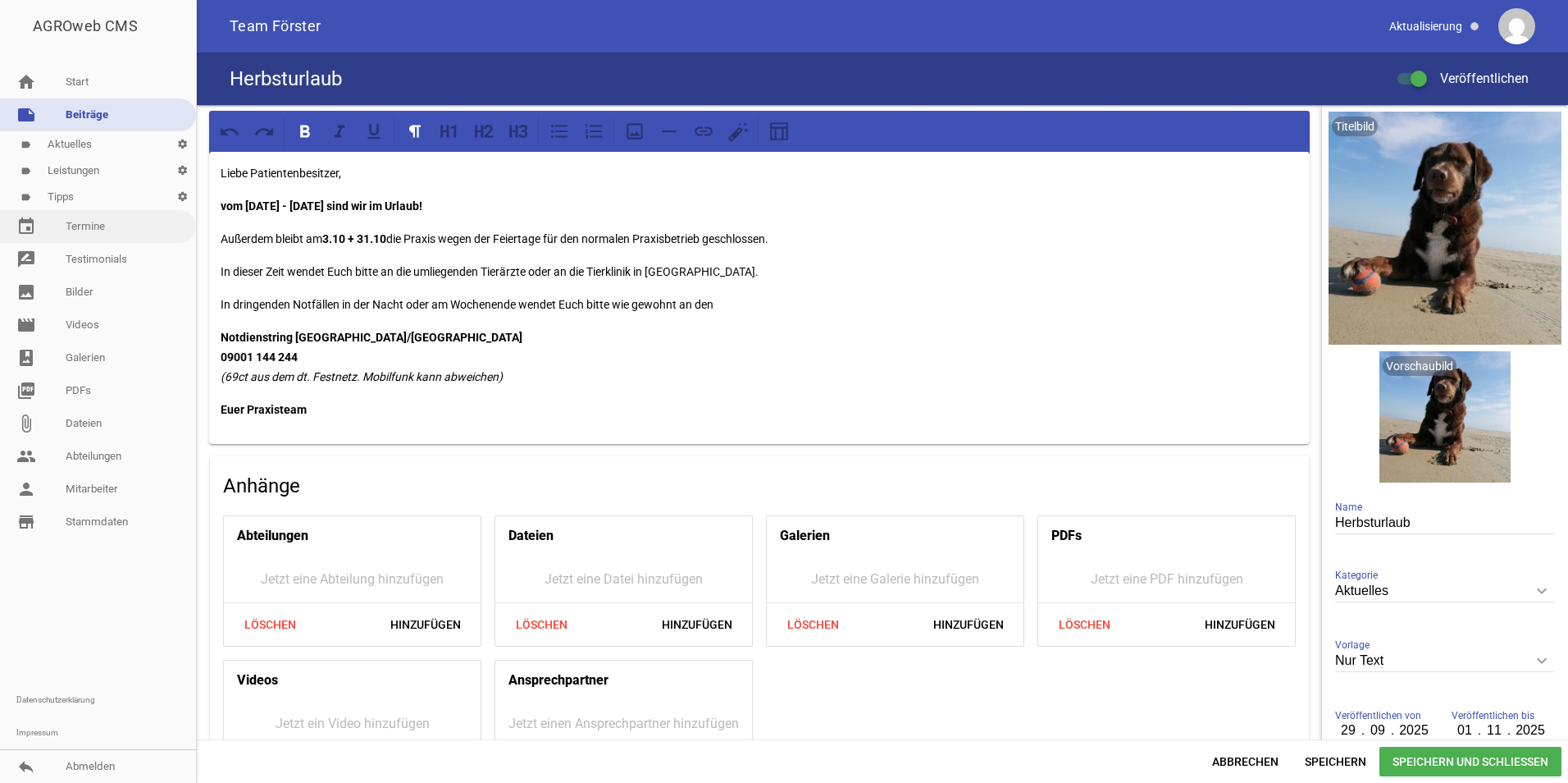
click at [132, 227] on link "event Termine" at bounding box center [98, 225] width 196 height 33
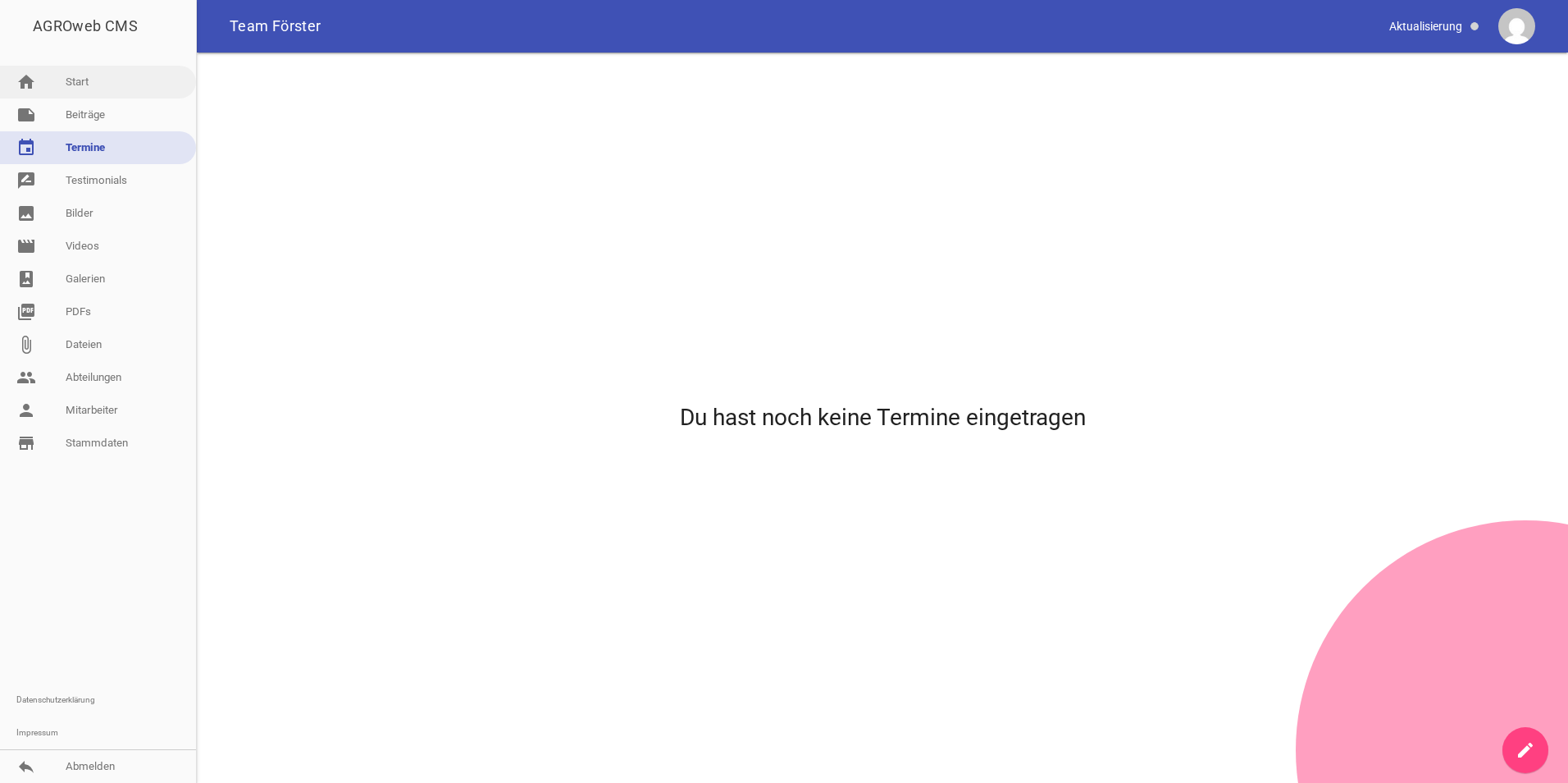
click at [92, 89] on link "home Start" at bounding box center [98, 82] width 196 height 33
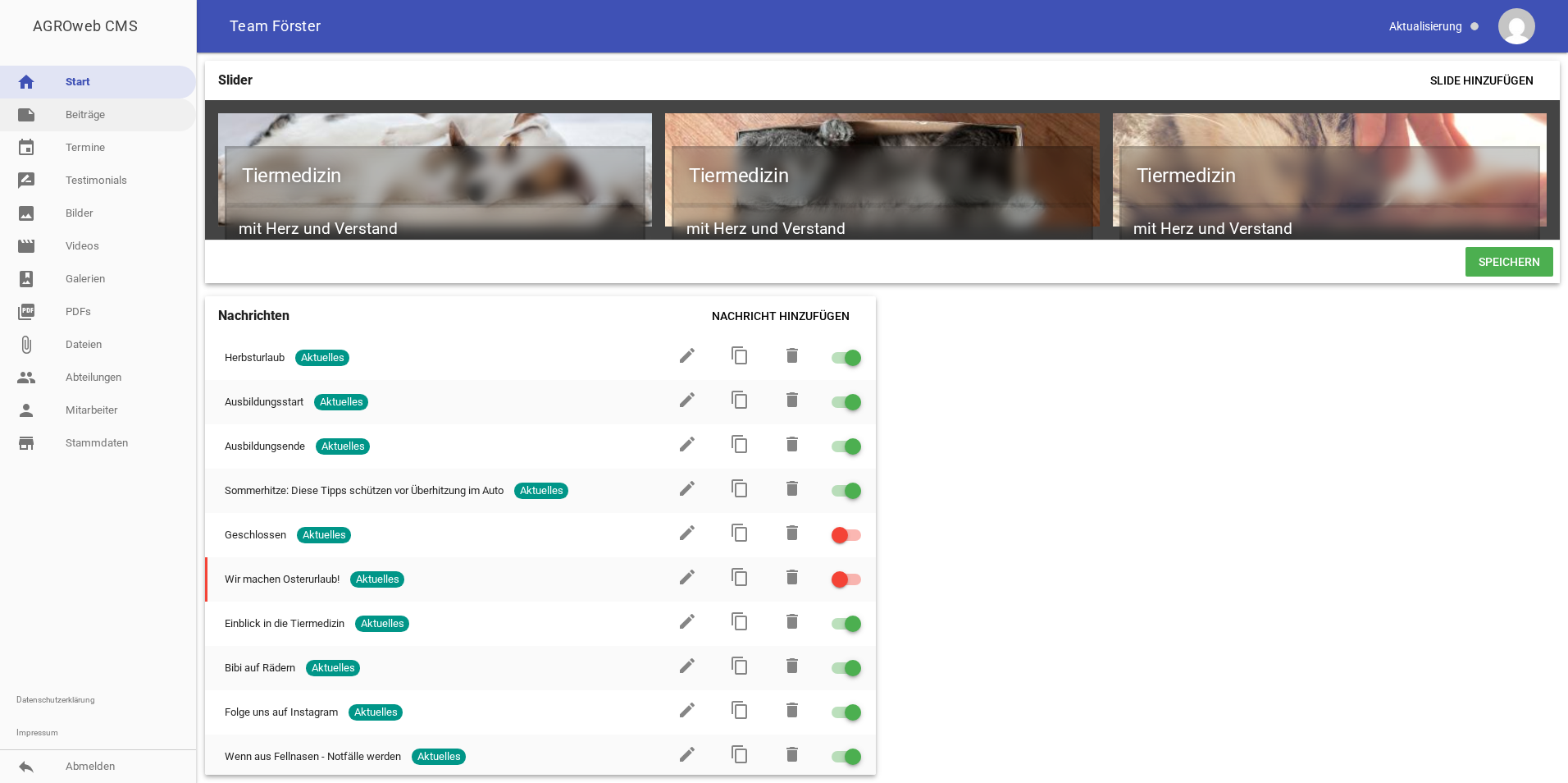
click at [62, 111] on link "note Beiträge" at bounding box center [98, 114] width 196 height 33
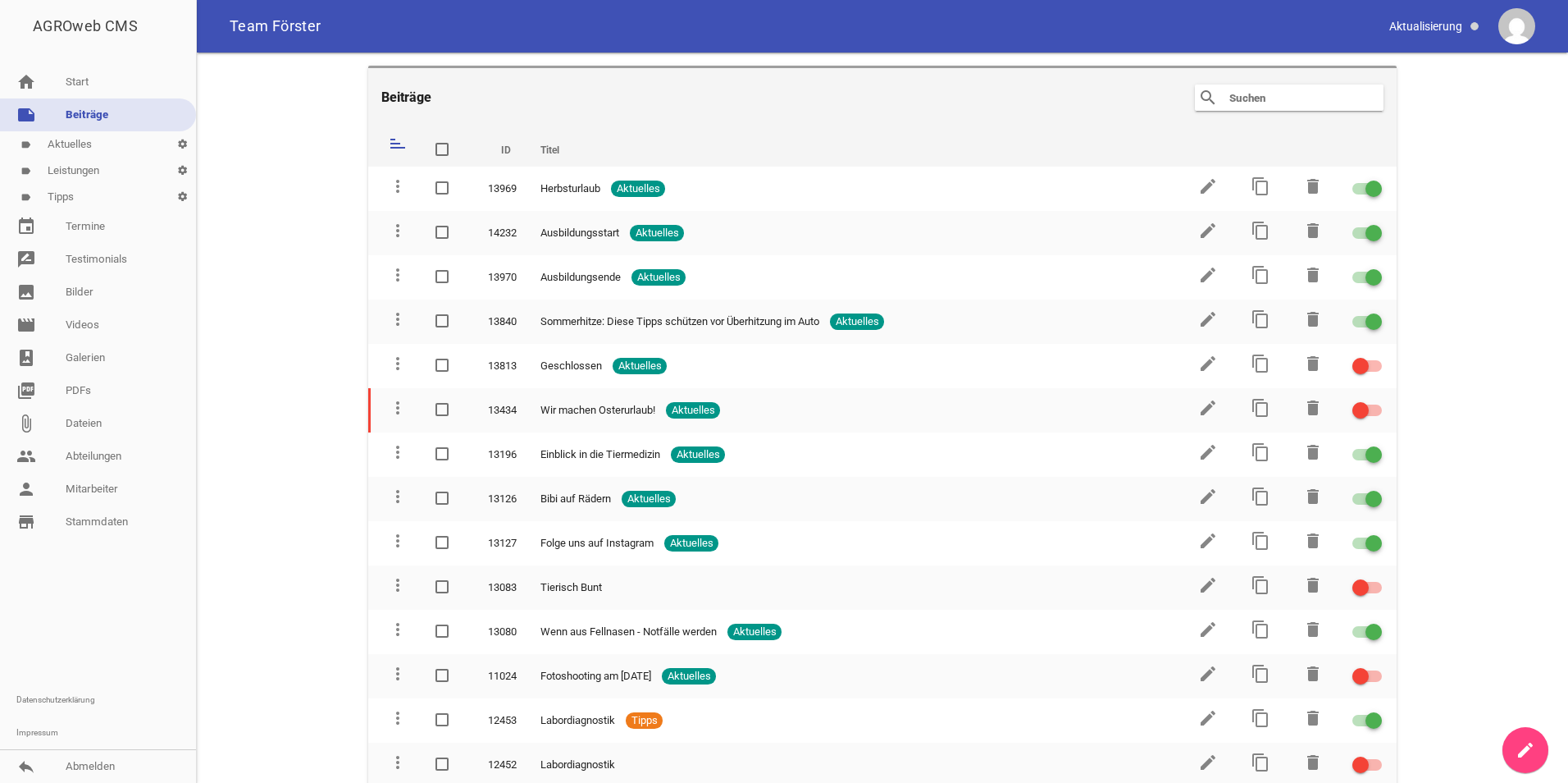
click at [57, 146] on link "label Aktuelles settings" at bounding box center [98, 144] width 196 height 26
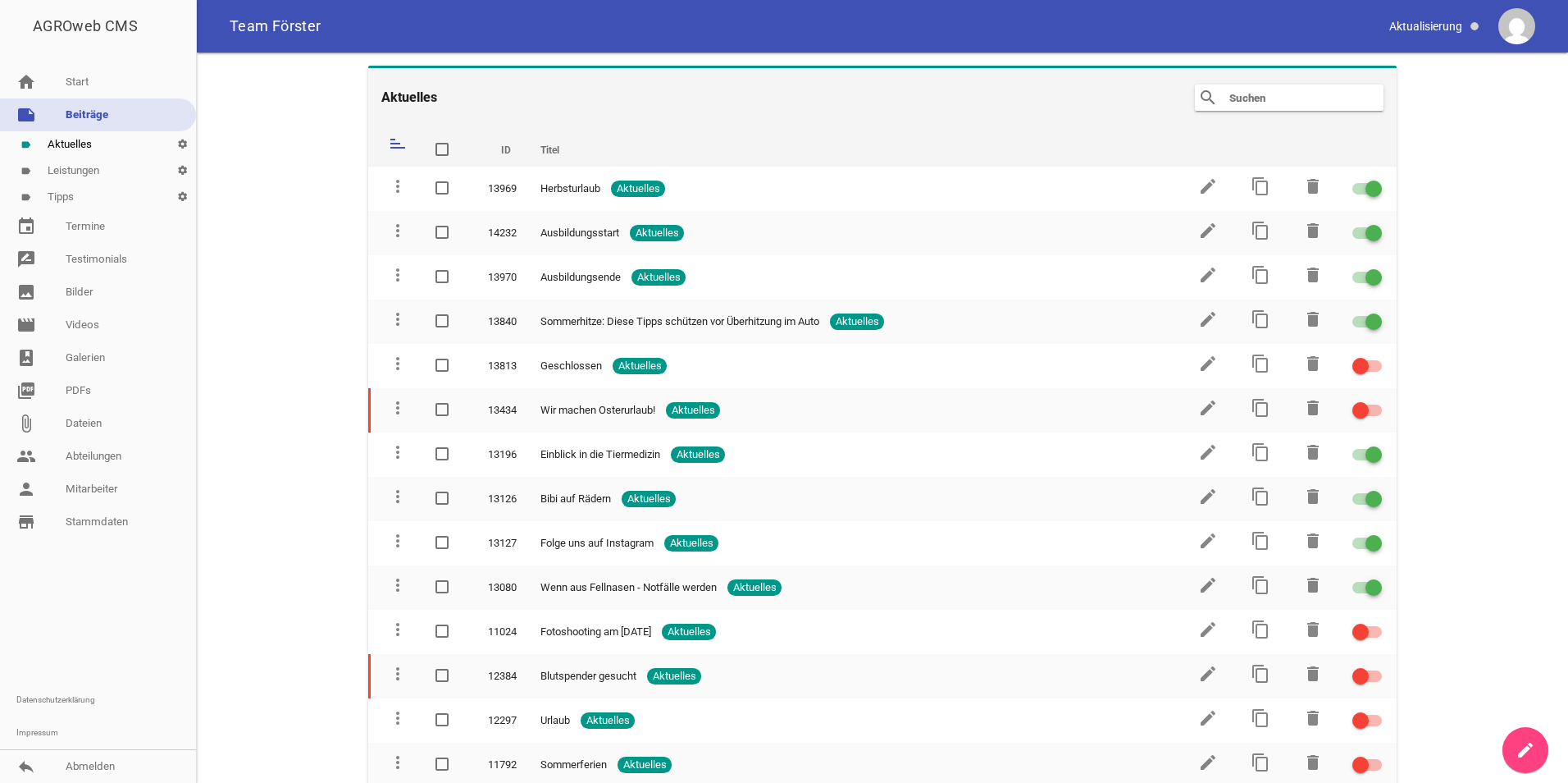
click at [68, 158] on link "label Leistungen settings" at bounding box center [98, 171] width 196 height 26
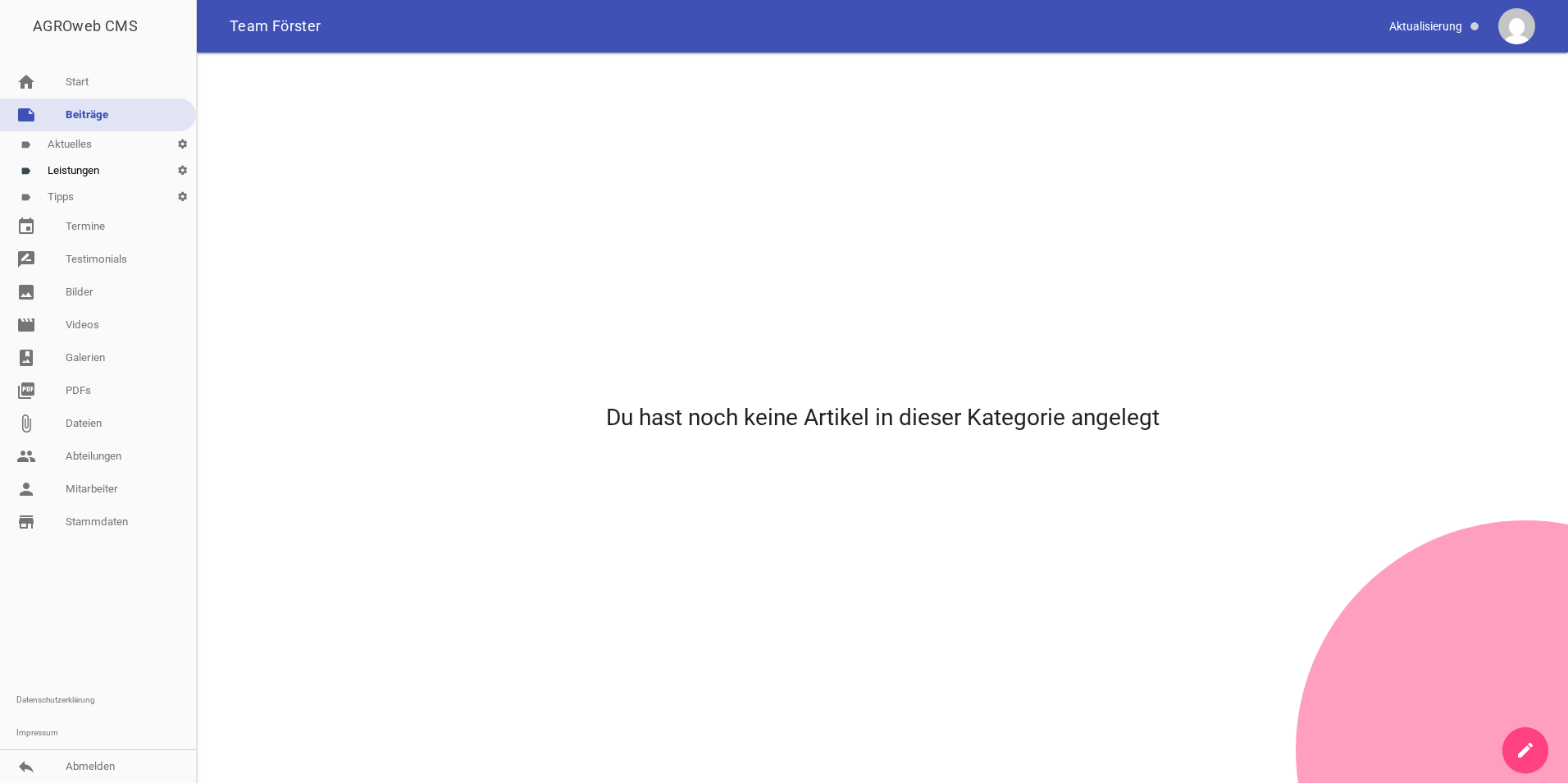
click at [83, 125] on link "note Beiträge" at bounding box center [98, 114] width 196 height 33
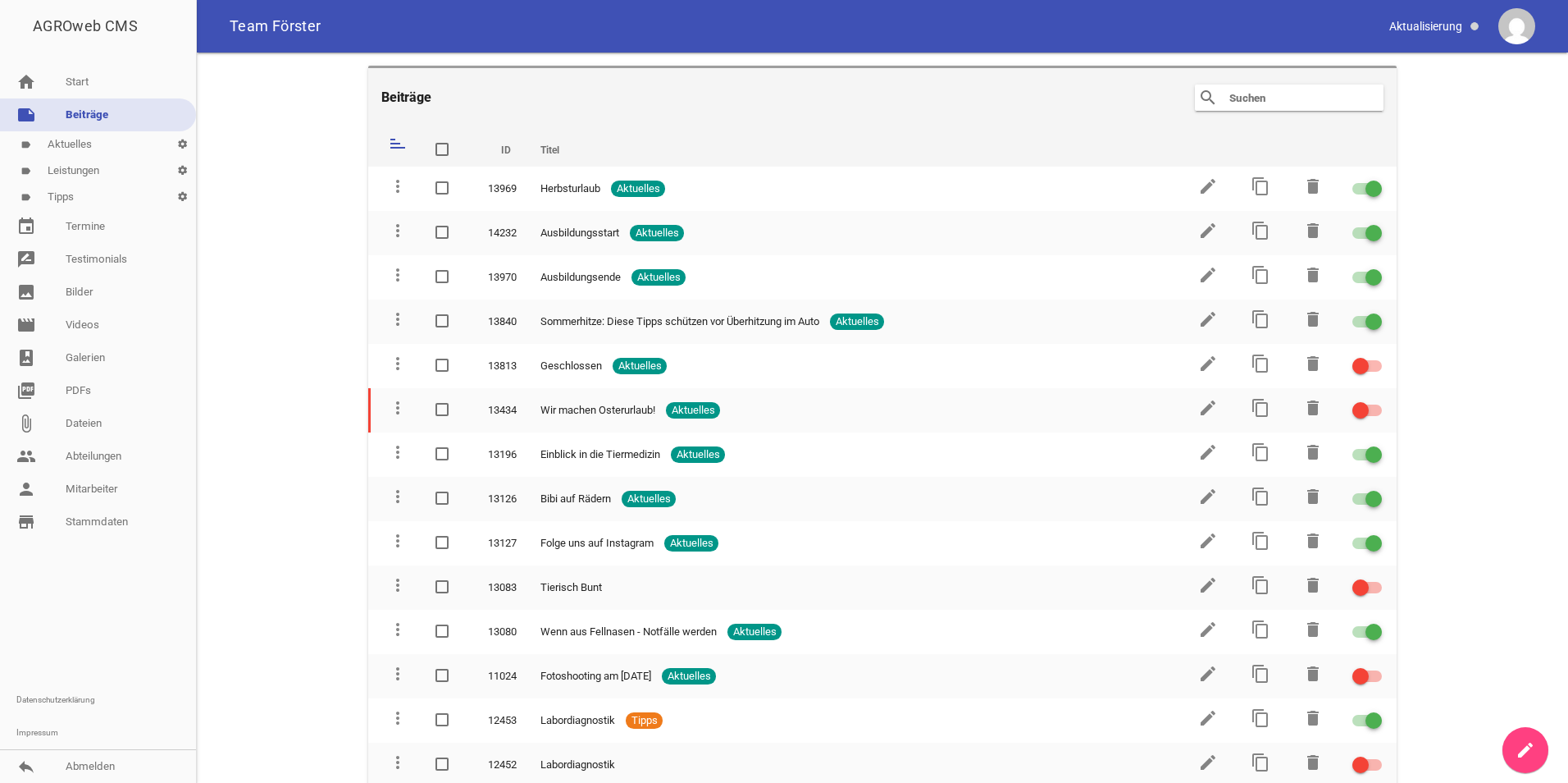
click at [89, 144] on link "label Aktuelles settings" at bounding box center [98, 144] width 196 height 26
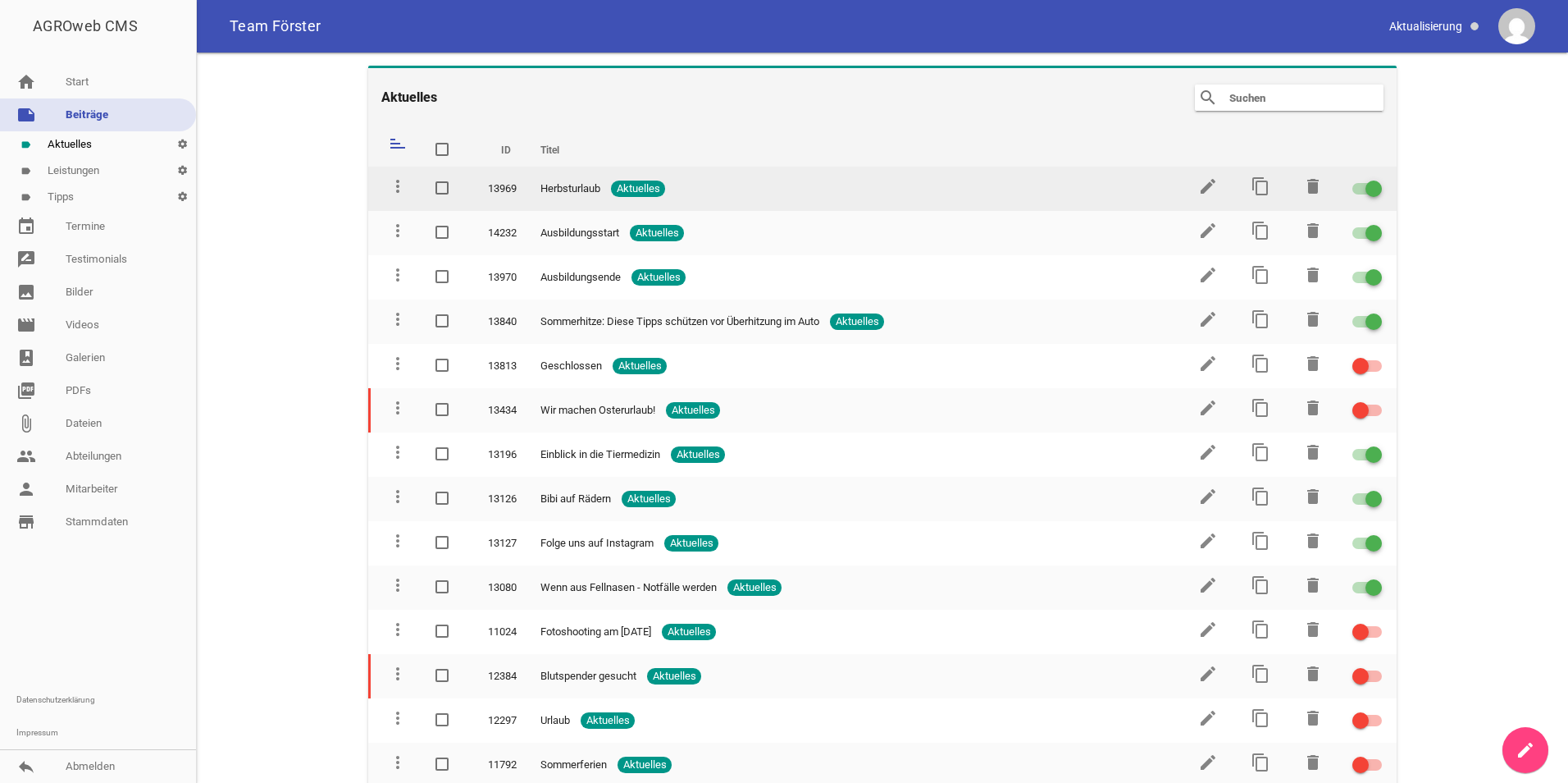
click at [445, 188] on span at bounding box center [443, 188] width 11 height 10
click at [459, 179] on input "checkbox" at bounding box center [459, 179] width 0 height 0
click at [445, 188] on span at bounding box center [443, 188] width 11 height 10
click at [459, 179] on input "checkbox" at bounding box center [459, 179] width 0 height 0
click at [1201, 187] on icon "edit" at bounding box center [1208, 186] width 19 height 19
